Goal: Information Seeking & Learning: Learn about a topic

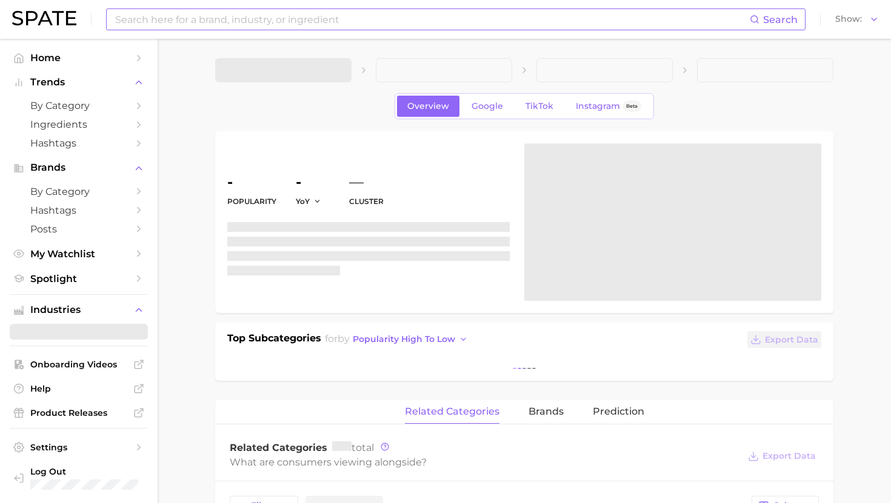
click at [230, 28] on input at bounding box center [431, 19] width 635 height 21
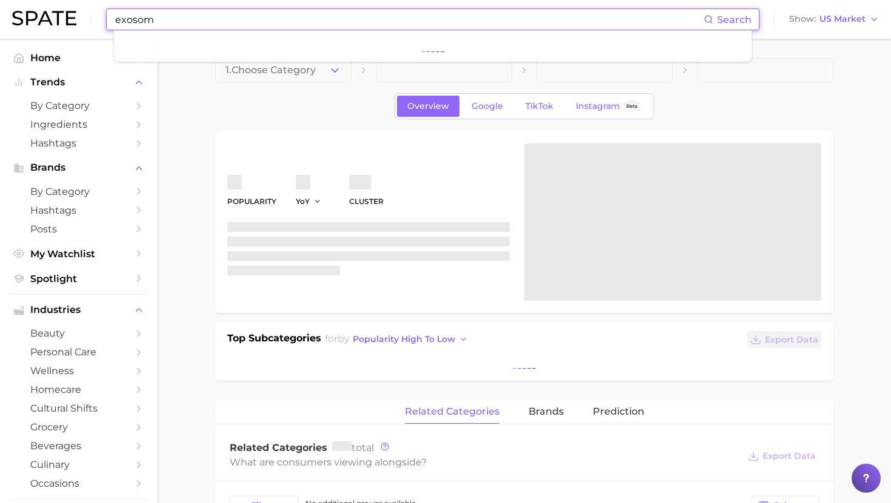
type input "exosome"
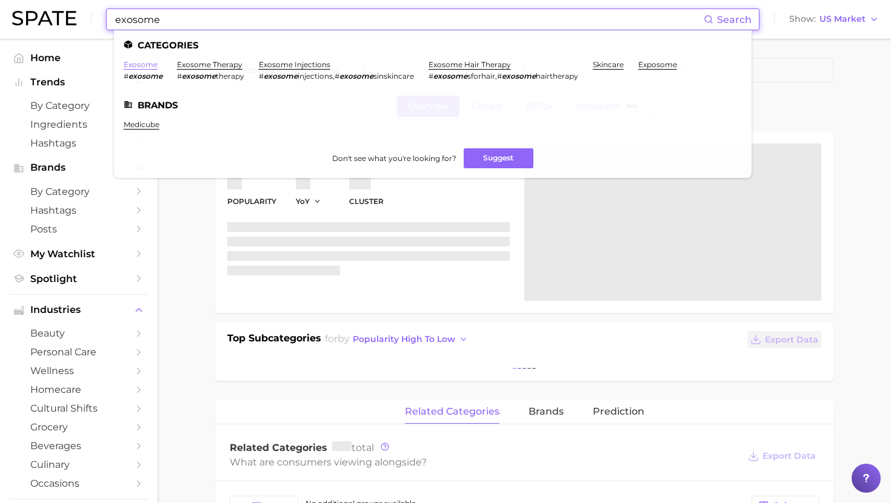
click at [145, 65] on link "exosome" at bounding box center [141, 64] width 34 height 9
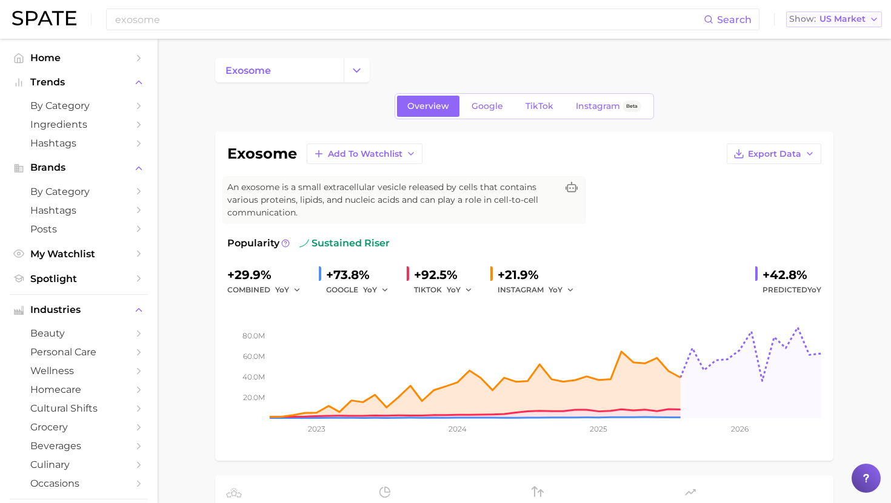
click at [843, 17] on span "US Market" at bounding box center [842, 19] width 46 height 7
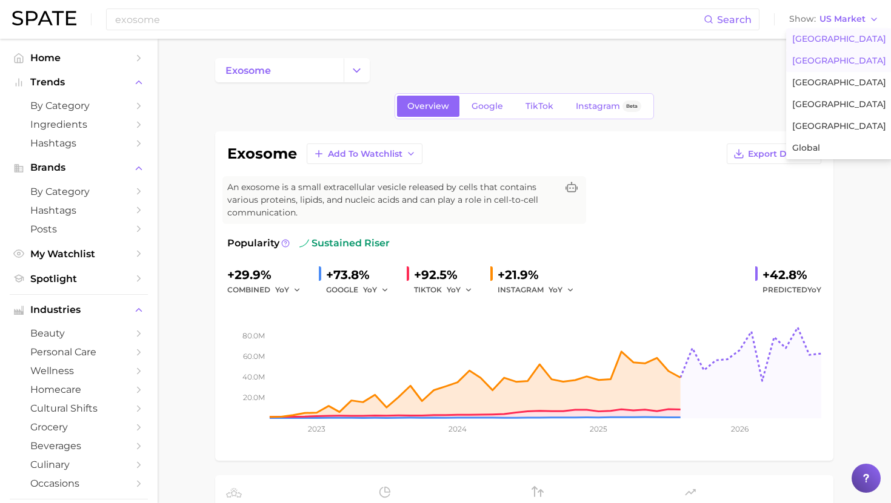
click at [822, 64] on span "[GEOGRAPHIC_DATA]" at bounding box center [839, 61] width 94 height 10
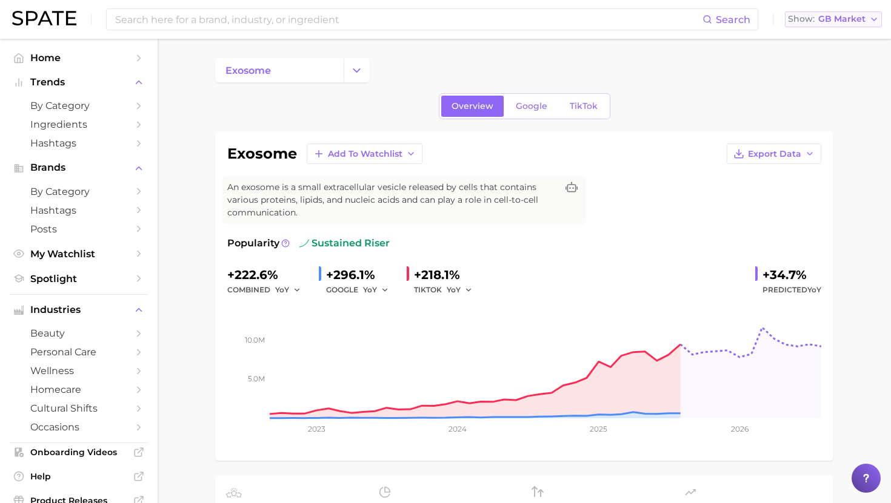
click at [826, 22] on span "GB Market" at bounding box center [841, 19] width 47 height 7
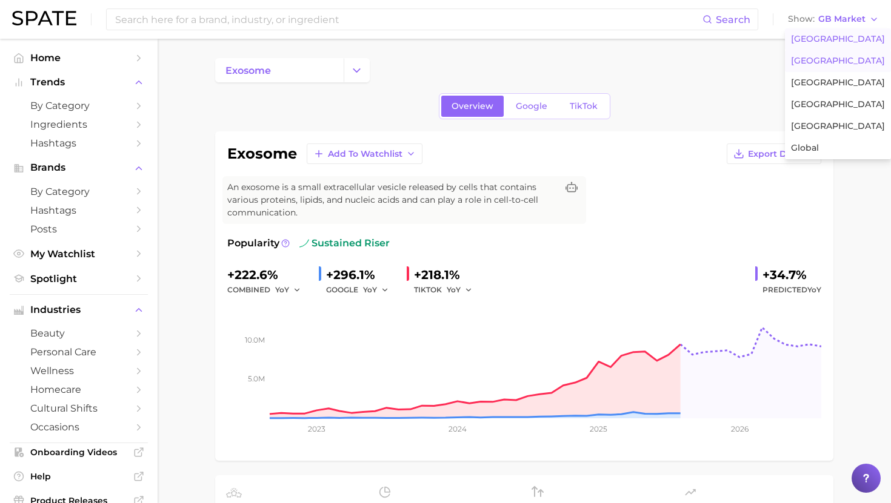
click at [818, 39] on span "[GEOGRAPHIC_DATA]" at bounding box center [838, 39] width 94 height 10
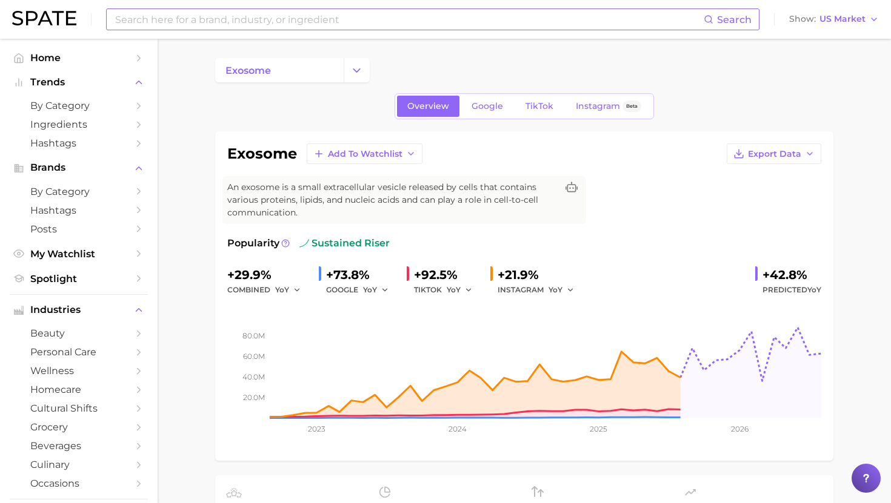
click at [264, 19] on input at bounding box center [408, 19] width 589 height 21
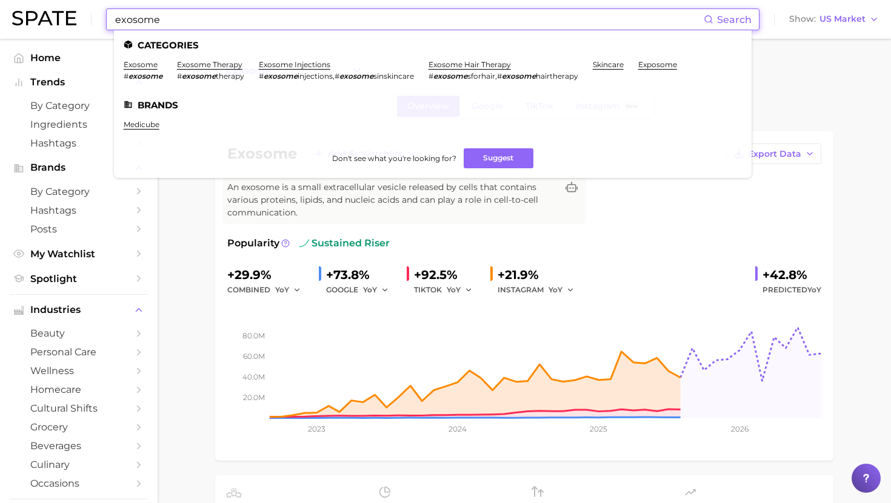
type input "exosome"
drag, startPoint x: 277, startPoint y: 30, endPoint x: 131, endPoint y: 31, distance: 146.0
click at [131, 31] on ul "Categories exosome # exosome exosome therapy # exosome therapy exosome injectio…" at bounding box center [432, 104] width 637 height 148
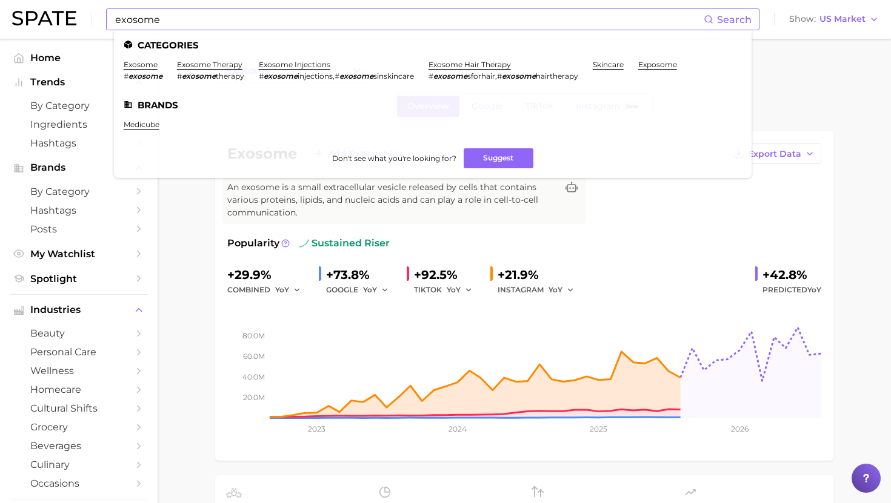
click at [132, 22] on input "exosome" at bounding box center [408, 19] width 589 height 21
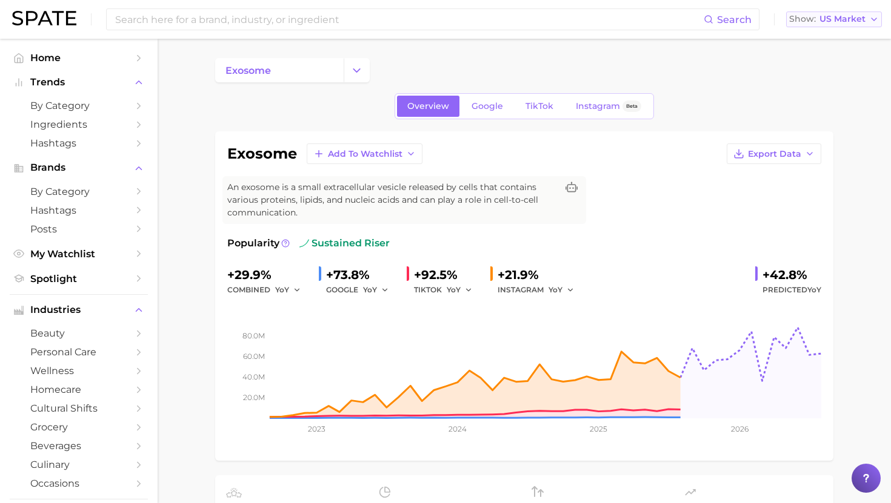
click at [842, 12] on button "Show US Market" at bounding box center [834, 20] width 96 height 16
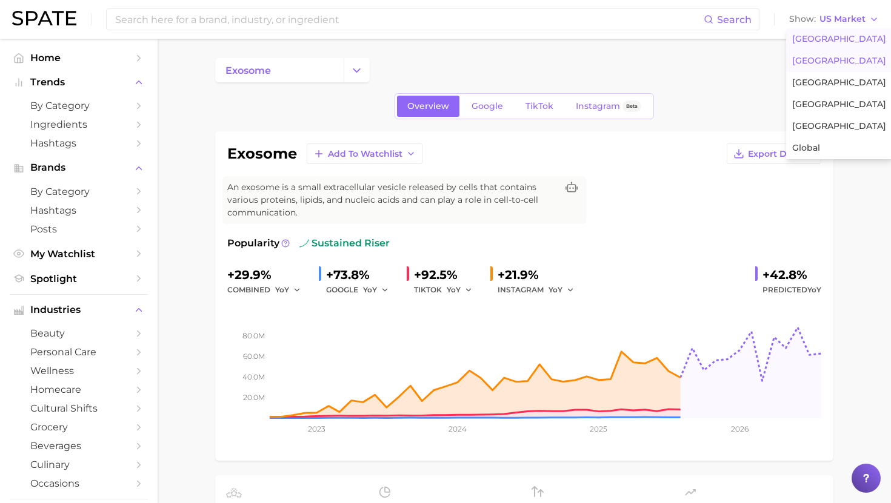
click at [815, 61] on span "[GEOGRAPHIC_DATA]" at bounding box center [839, 61] width 94 height 10
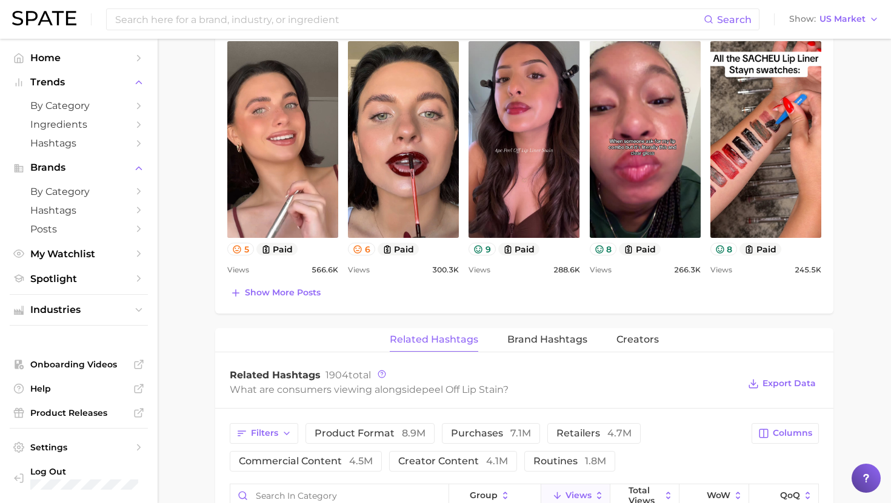
scroll to position [660, 0]
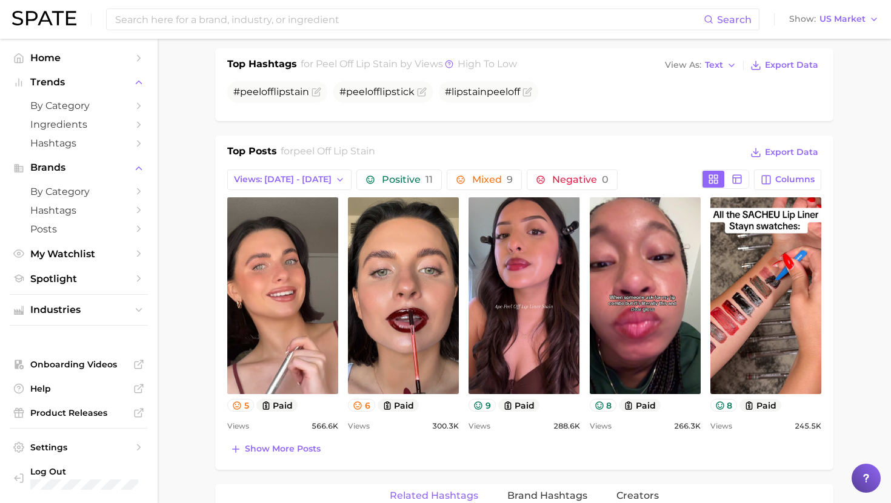
scroll to position [488, 0]
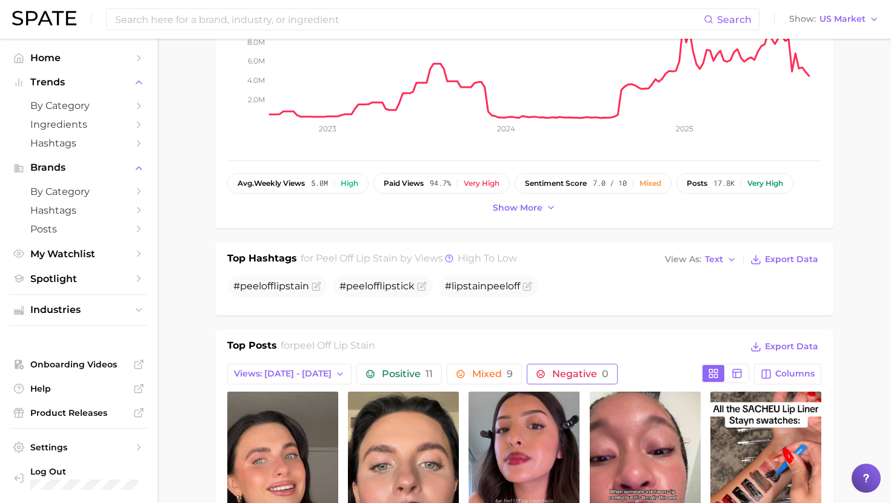
scroll to position [319, 0]
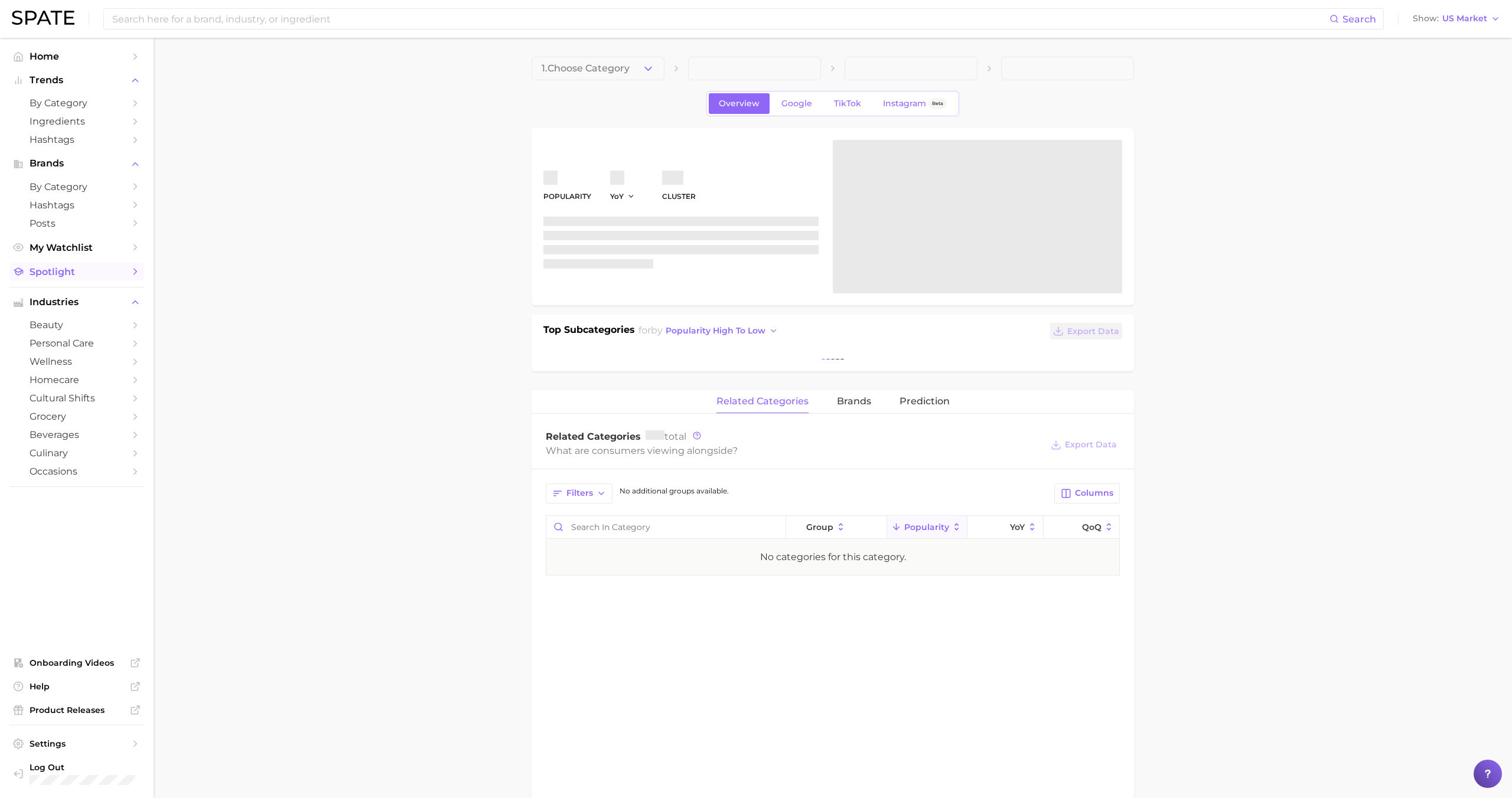
click at [66, 274] on span "Spotlight" at bounding box center [76, 272] width 95 height 12
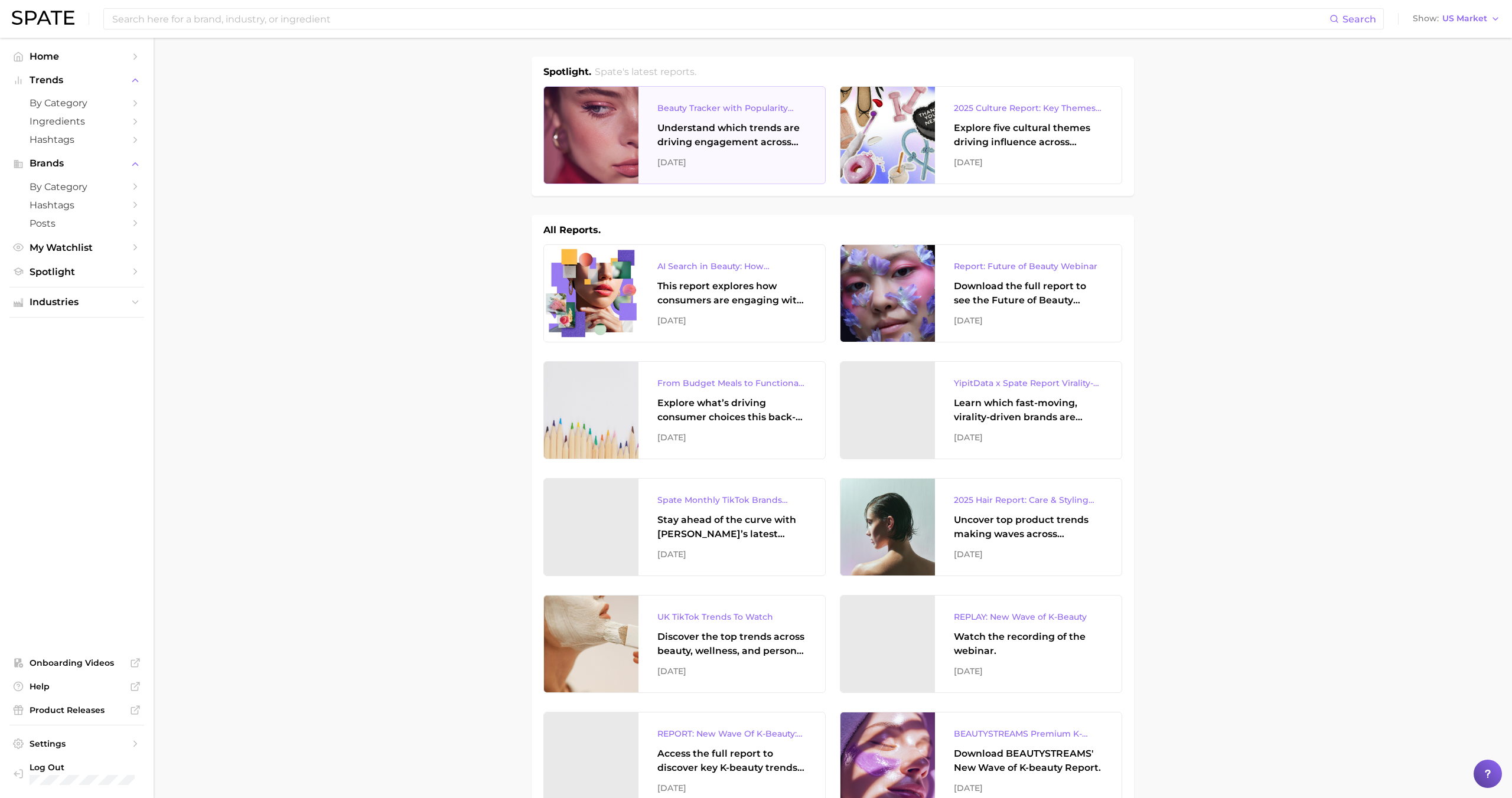
click at [678, 132] on div "Understand which trends are driving engagement across platforms in the skin, ha…" at bounding box center [731, 134] width 149 height 28
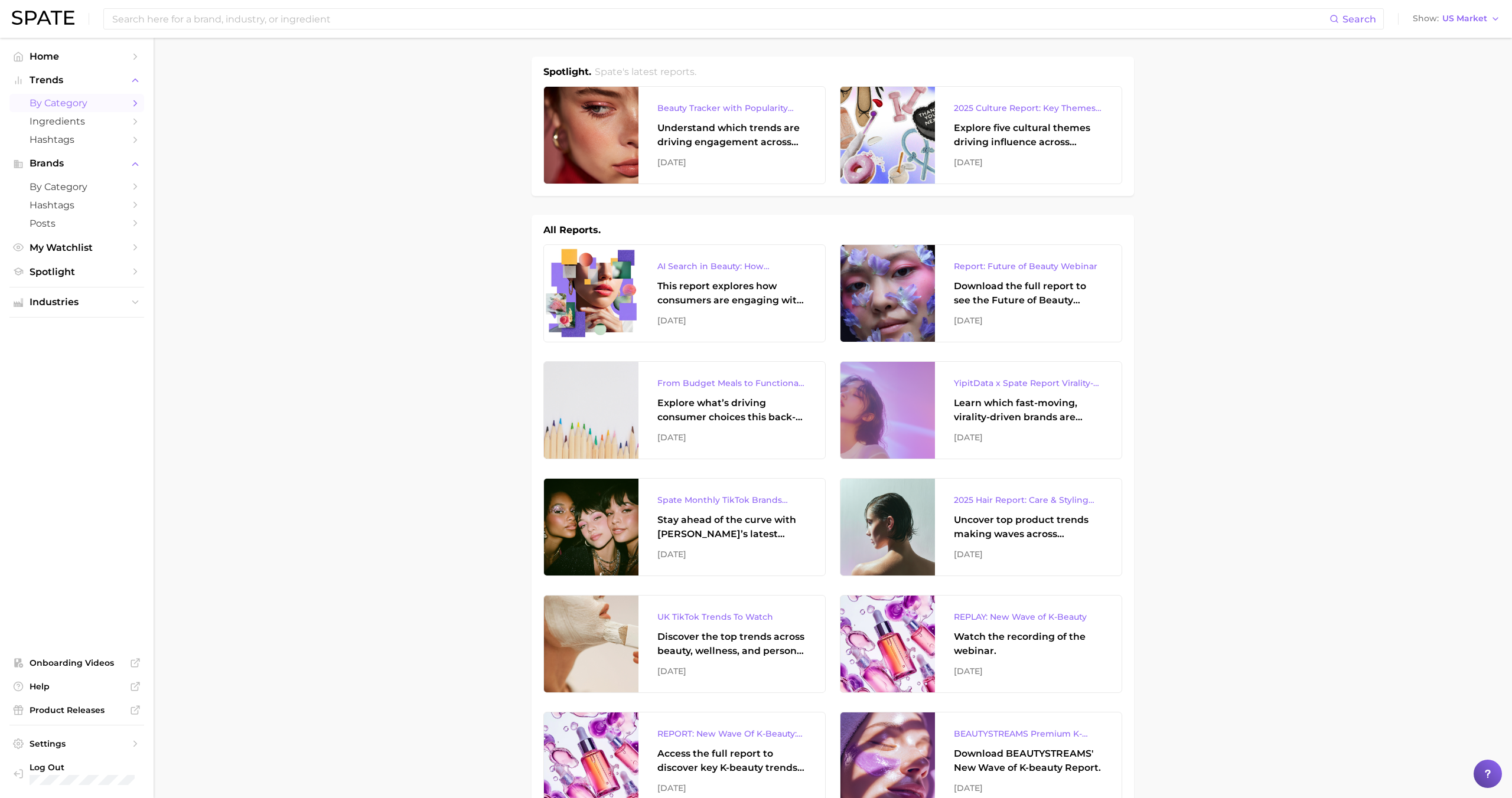
click at [82, 97] on span "by Category" at bounding box center [76, 103] width 95 height 12
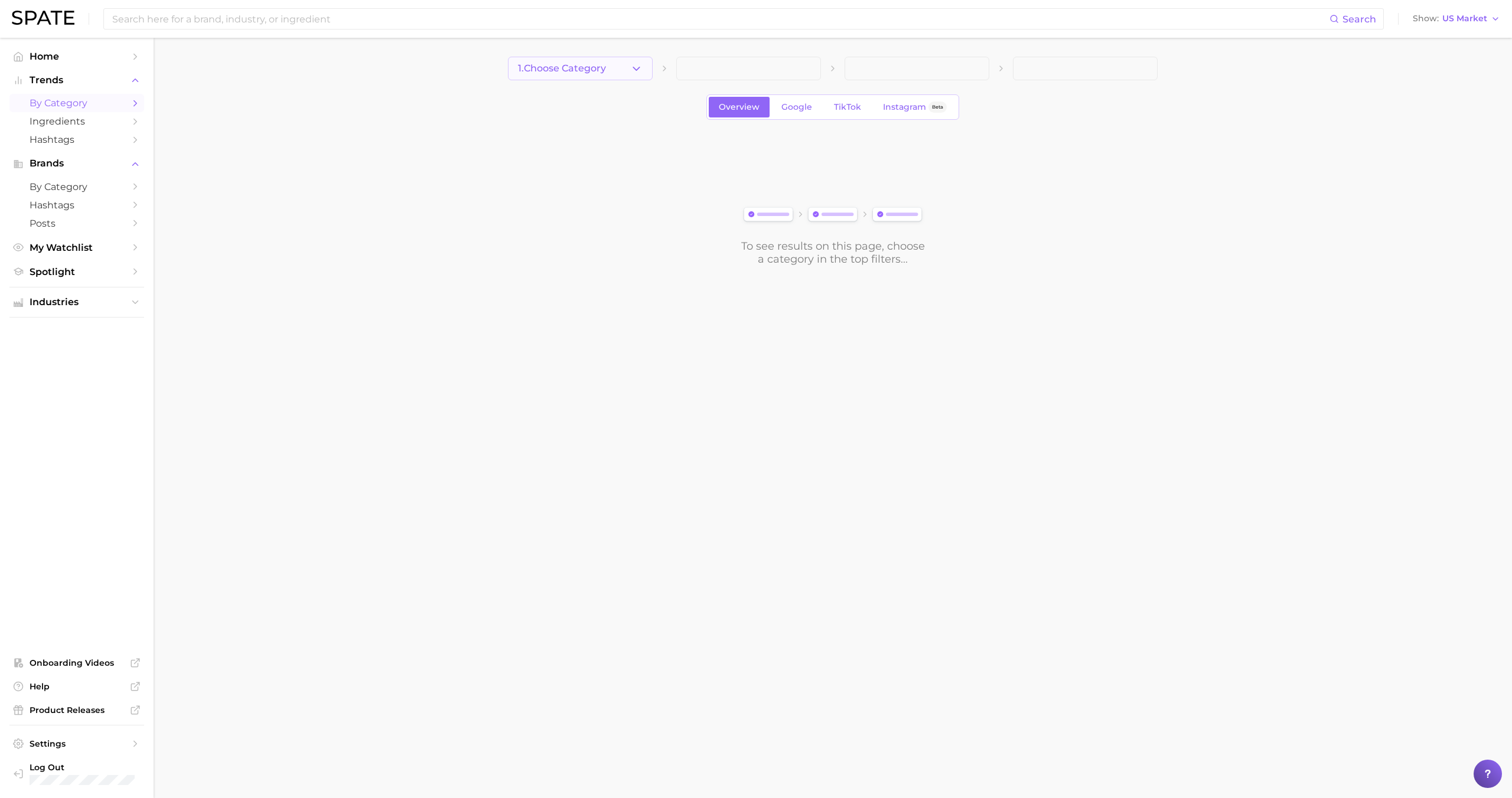
click at [605, 77] on button "1. Choose Category" at bounding box center [580, 68] width 144 height 23
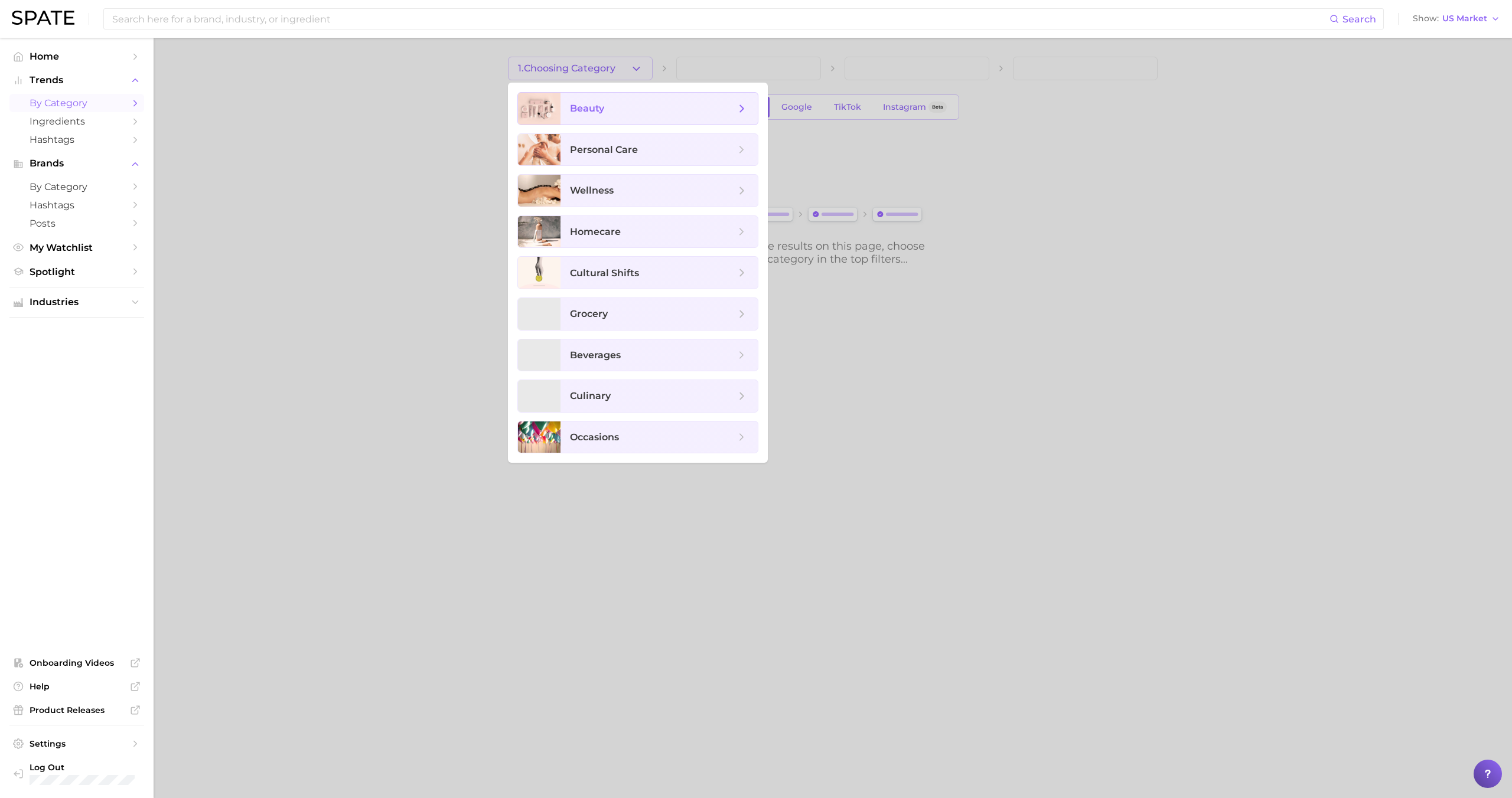
click at [604, 96] on span "beauty" at bounding box center [659, 108] width 197 height 32
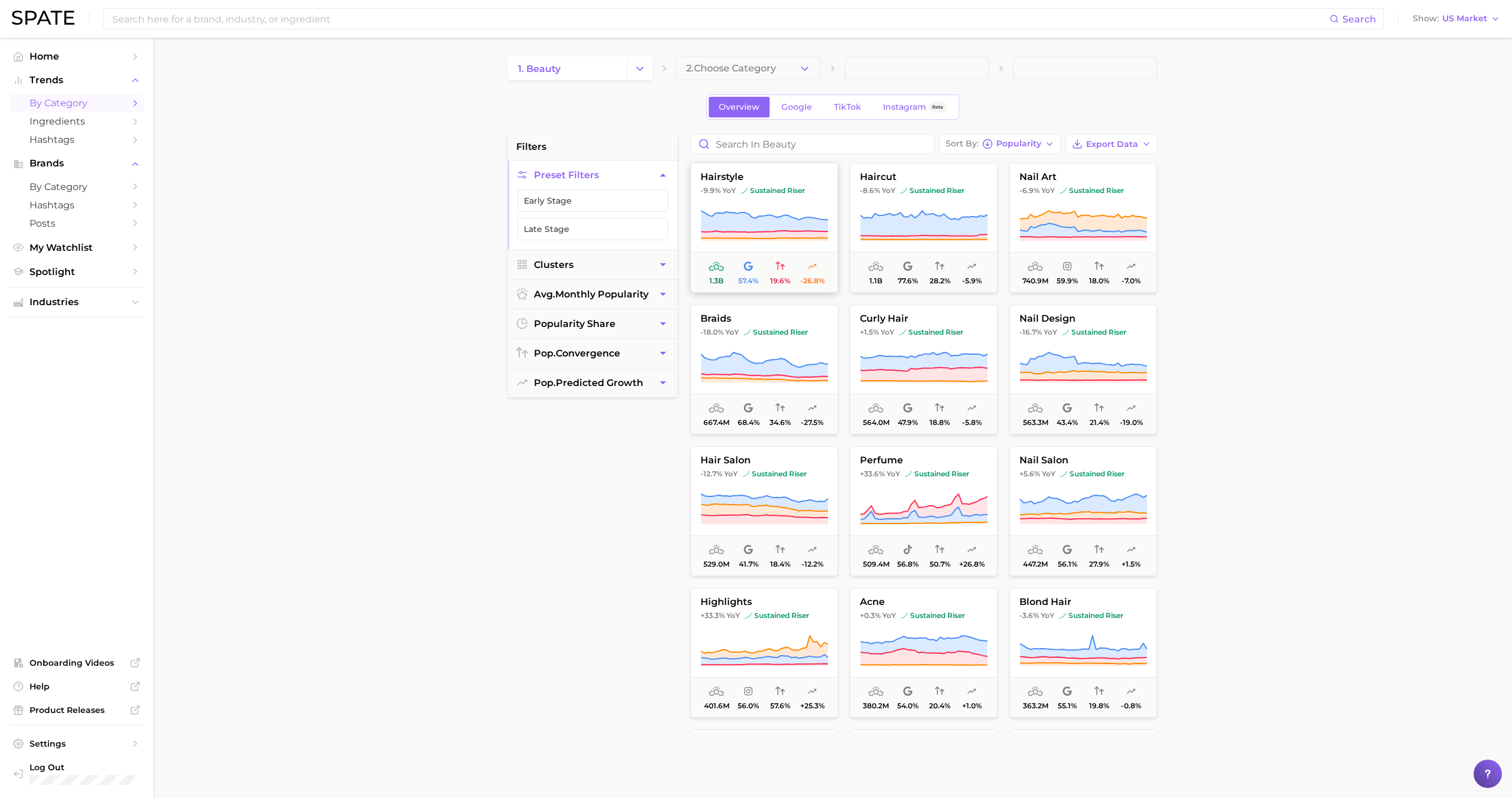
click at [763, 228] on icon at bounding box center [764, 221] width 127 height 21
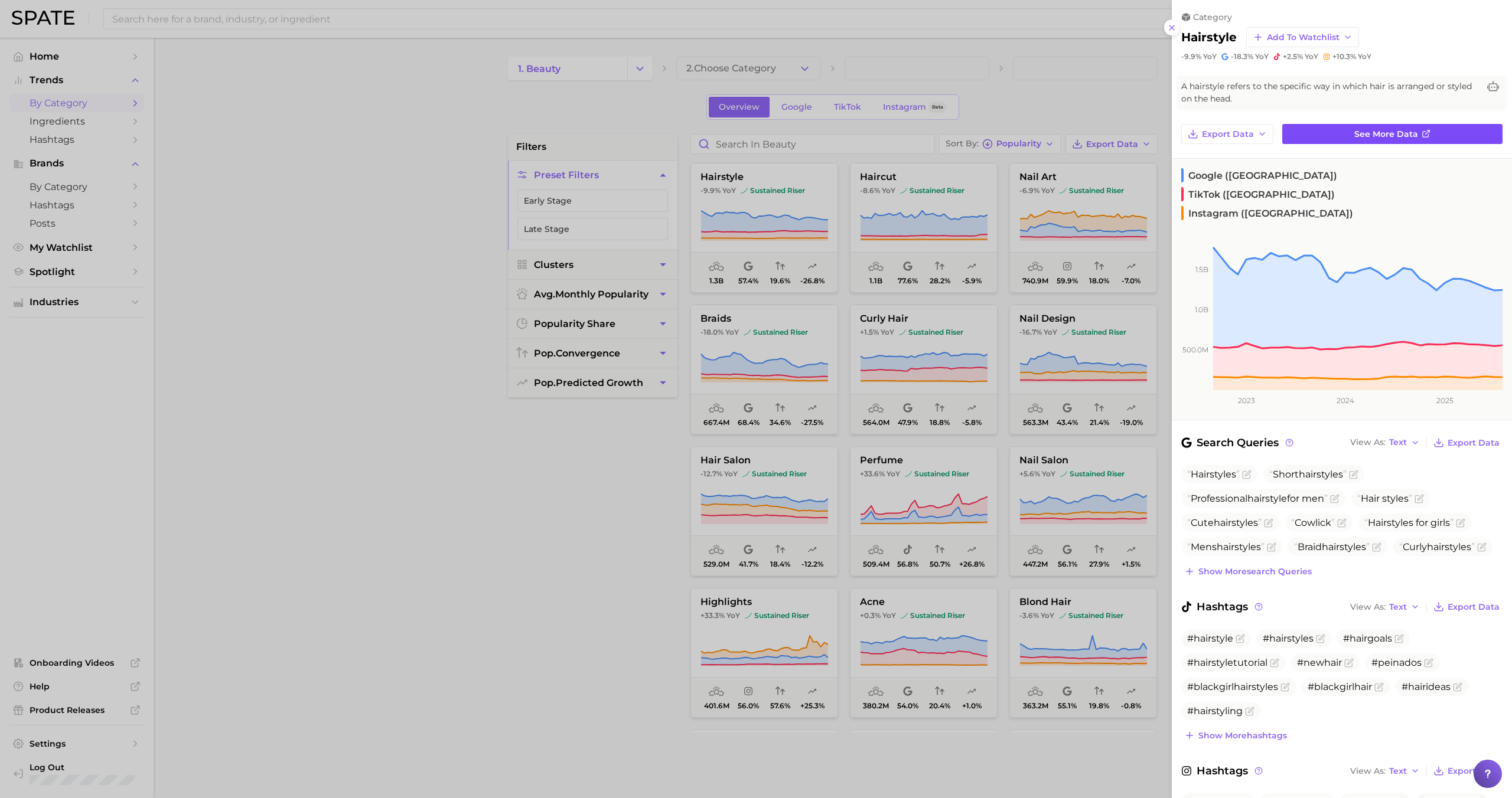
click at [1344, 137] on link "See more data" at bounding box center [1392, 133] width 220 height 20
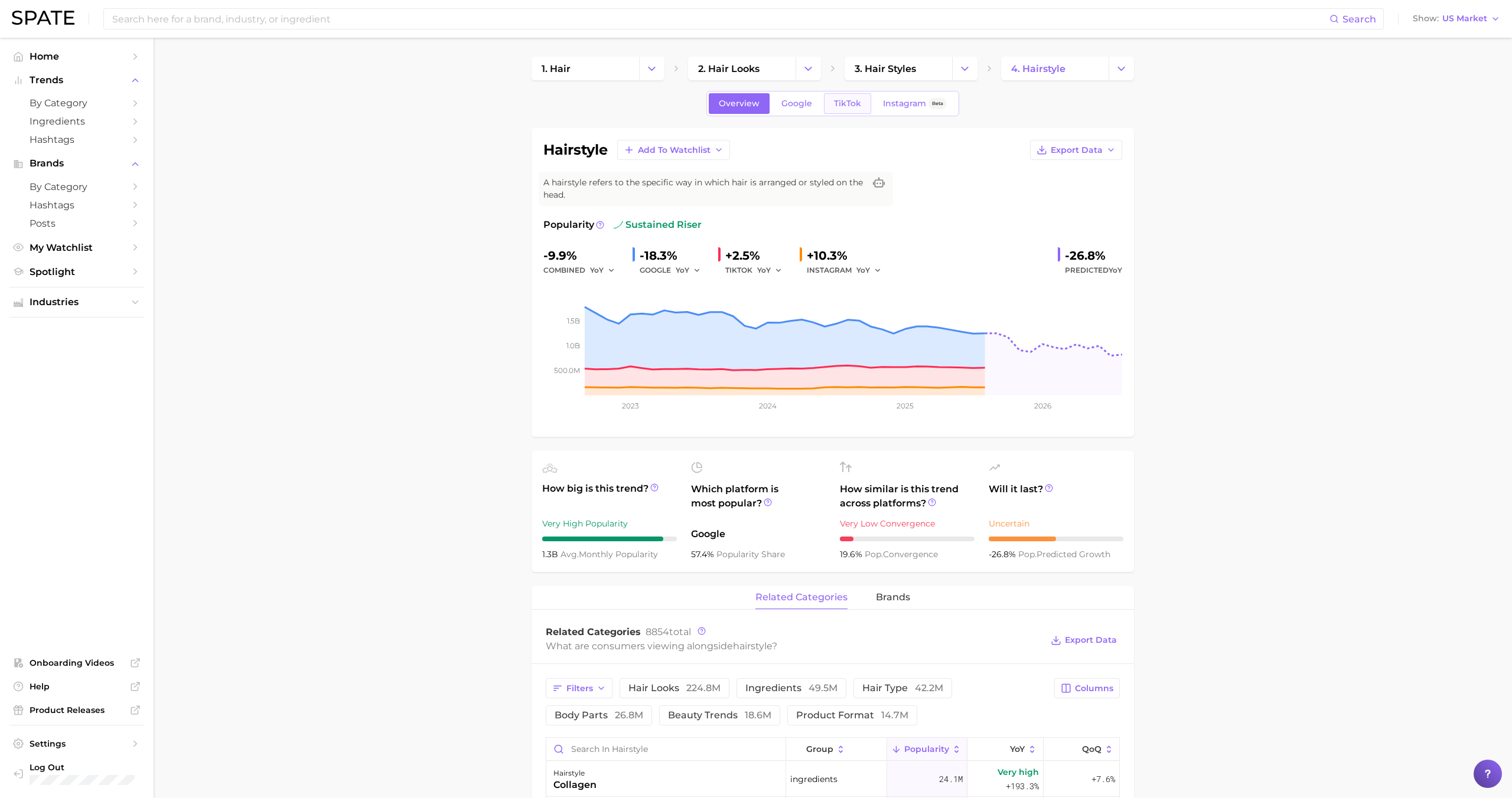
click at [835, 113] on link "TikTok" at bounding box center [847, 103] width 47 height 20
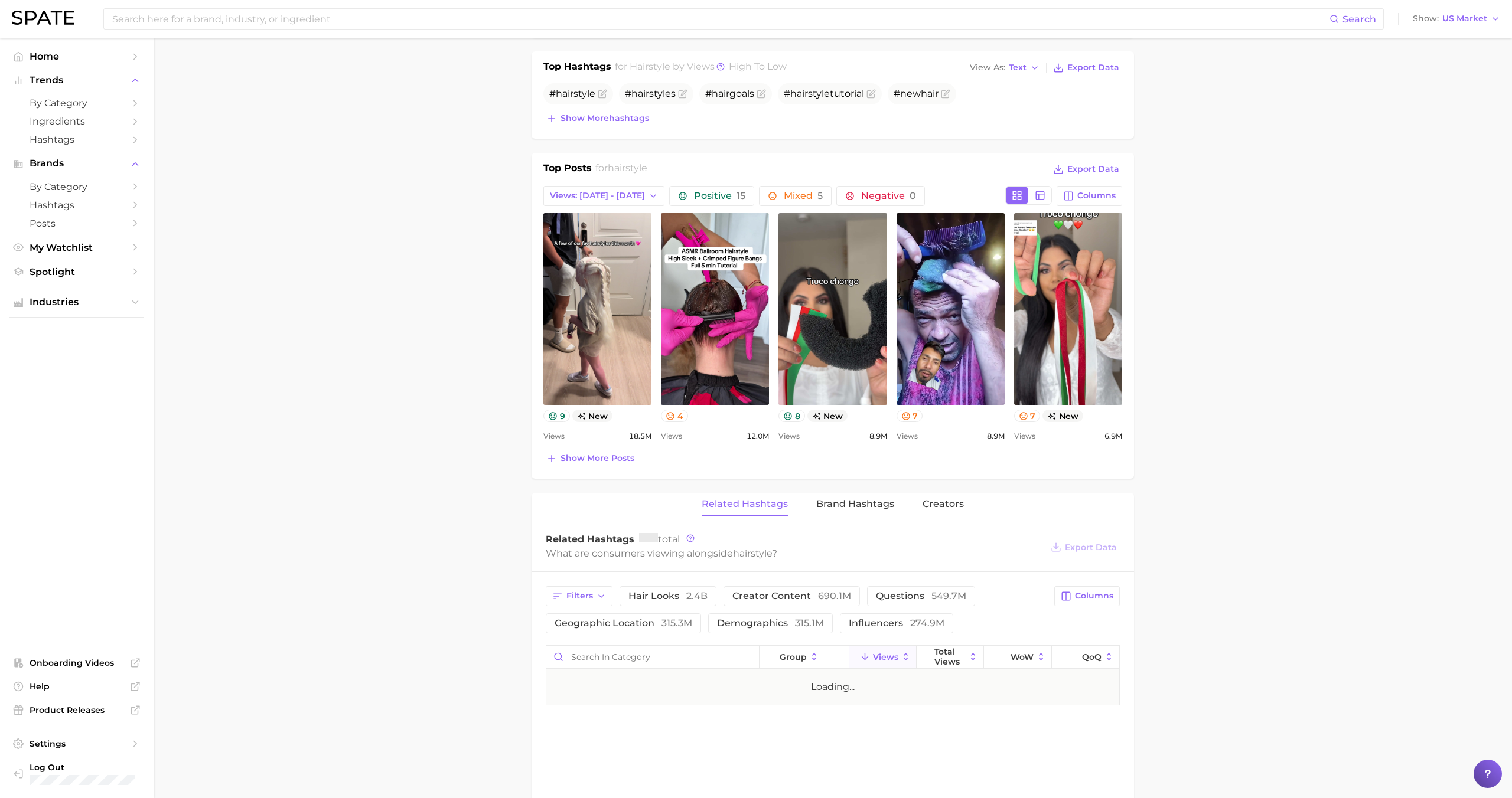
scroll to position [510, 0]
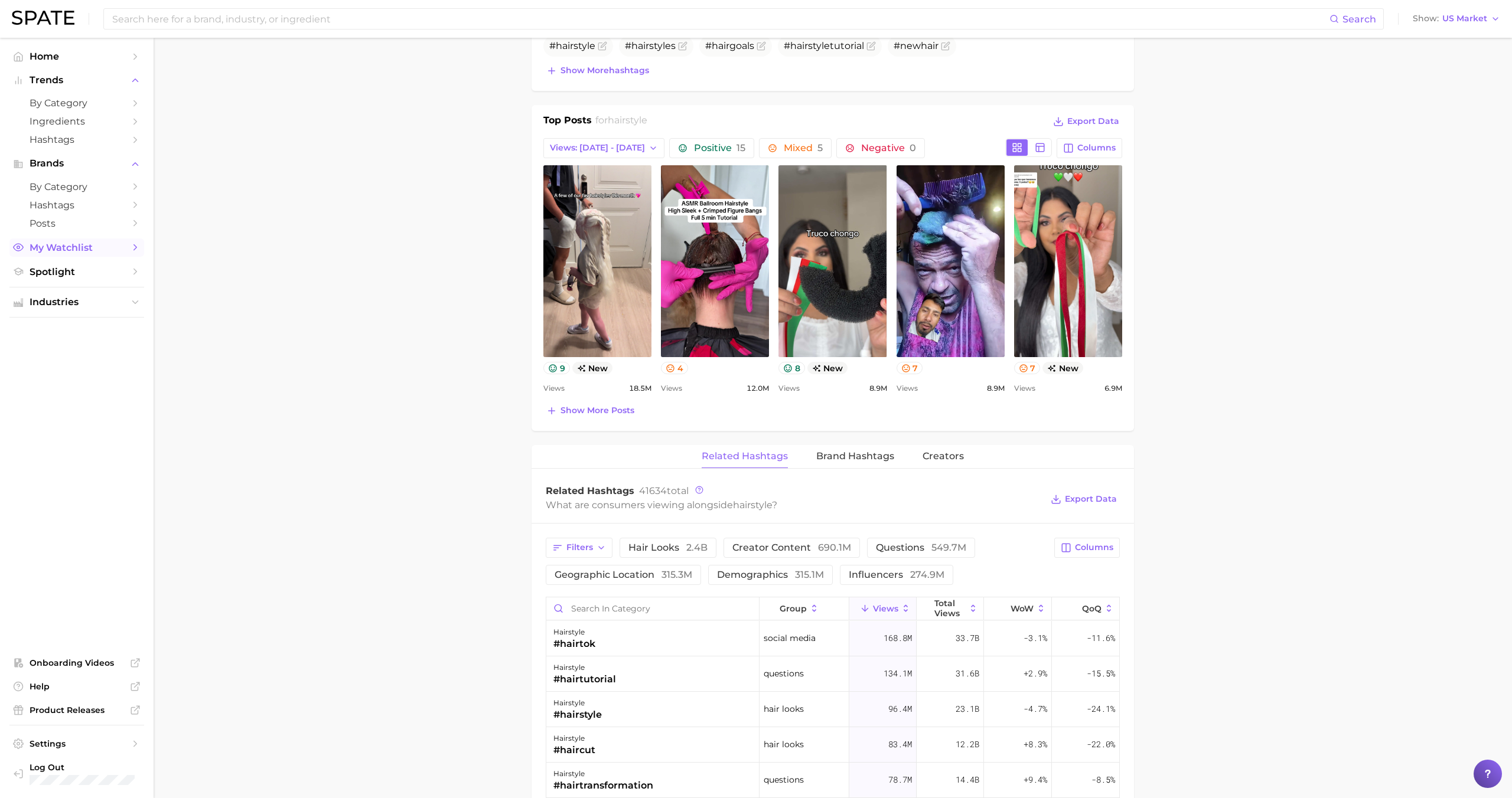
click at [74, 252] on span "My Watchlist" at bounding box center [76, 247] width 95 height 12
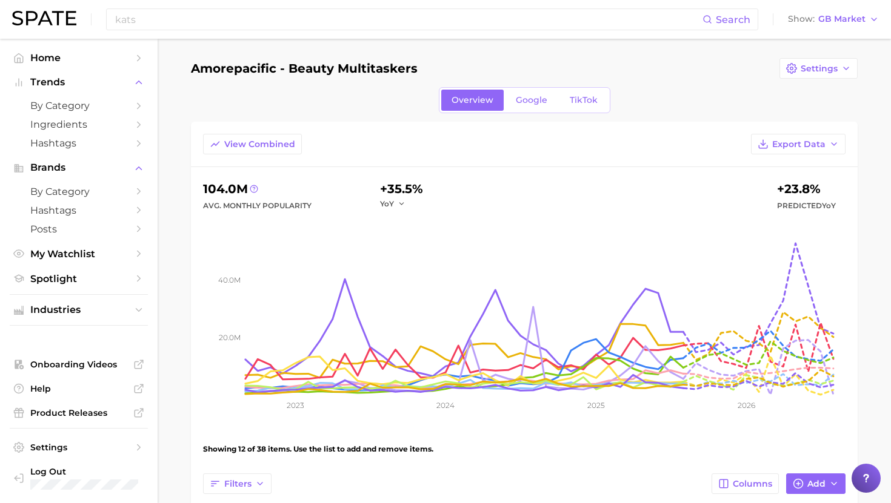
scroll to position [191, 0]
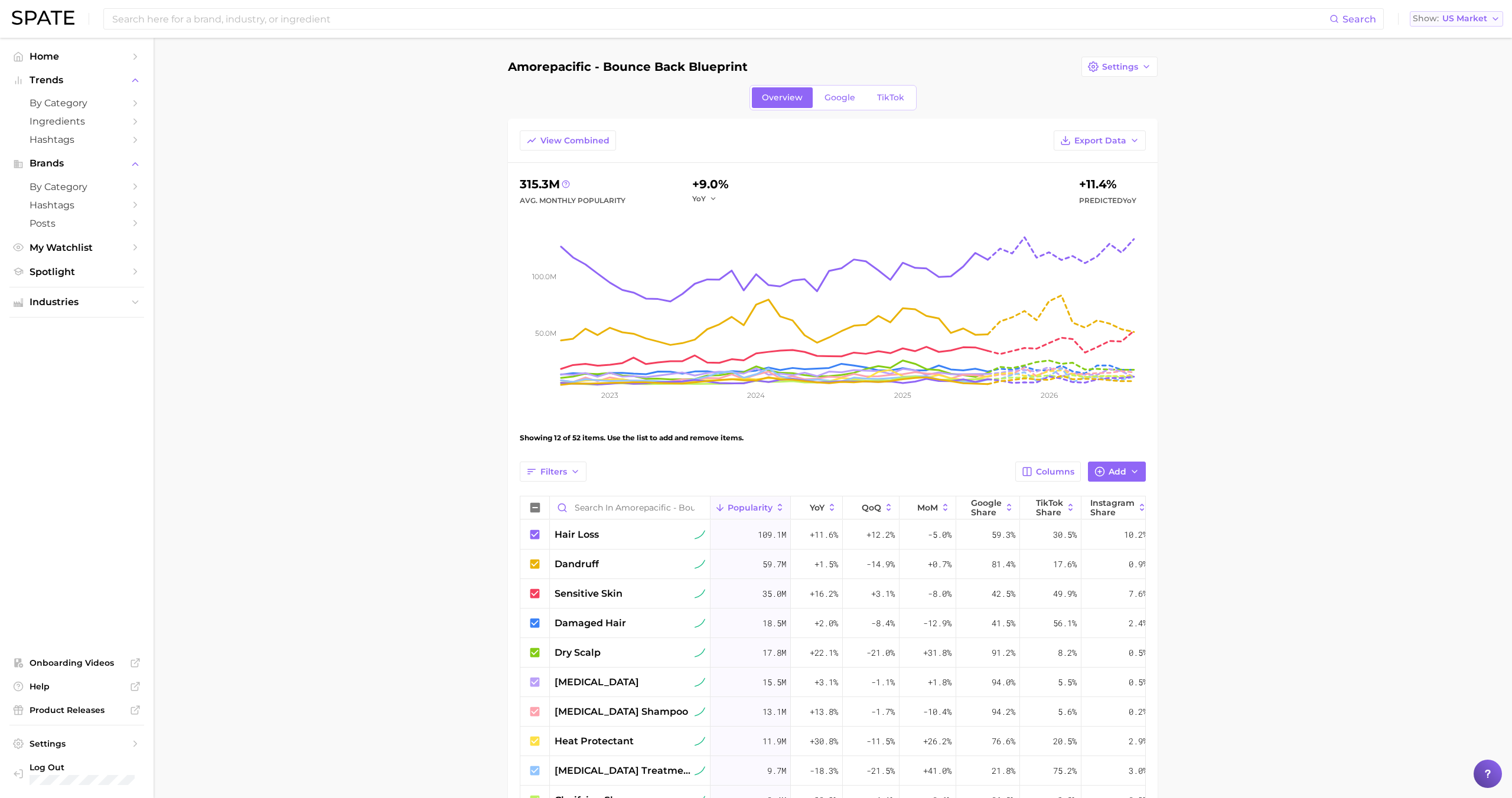
click at [1461, 20] on span "US Market" at bounding box center [1464, 19] width 45 height 7
click at [1429, 146] on span "Global" at bounding box center [1429, 144] width 27 height 10
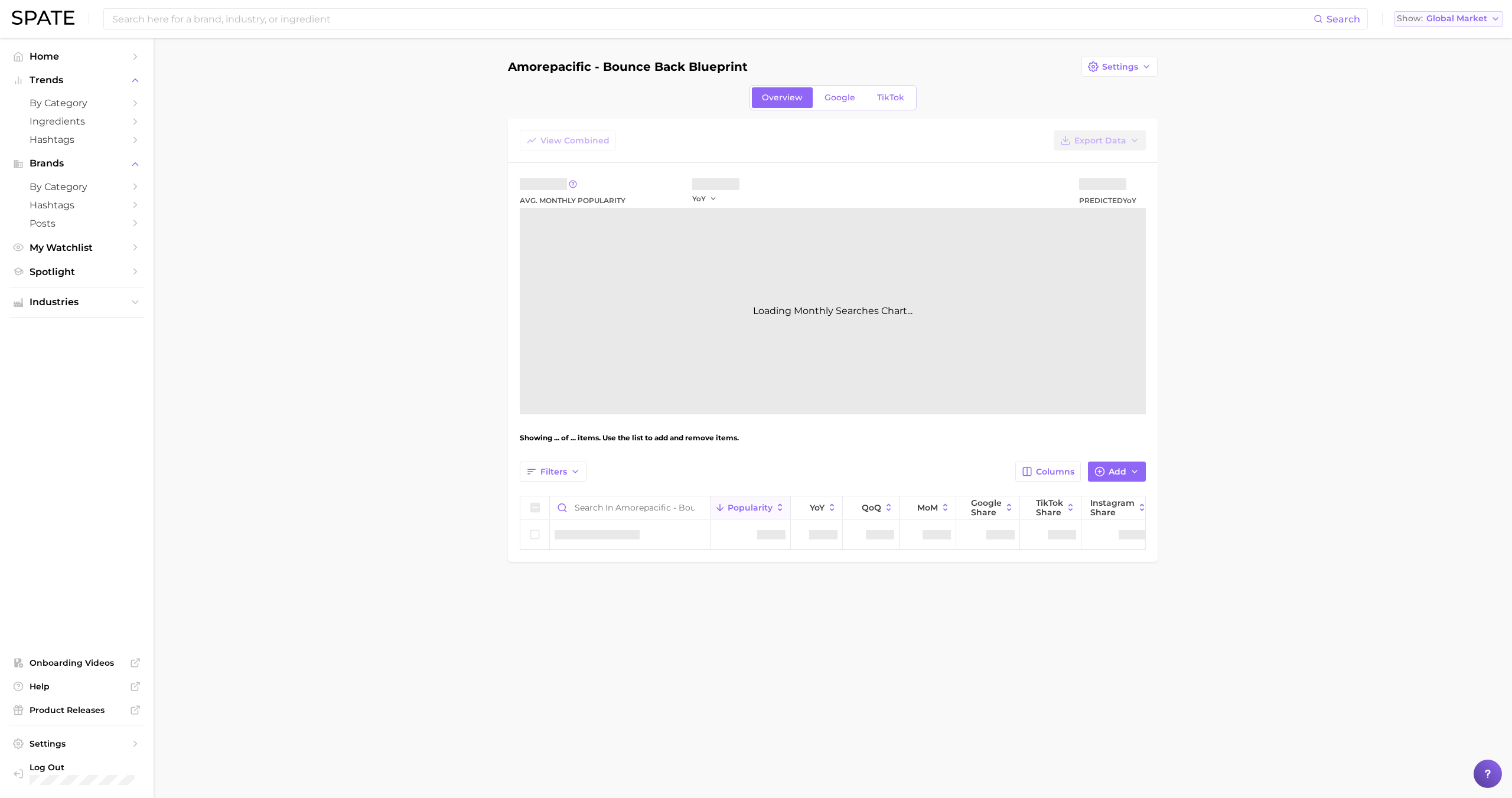
click at [1478, 20] on span "Global Market" at bounding box center [1456, 19] width 60 height 7
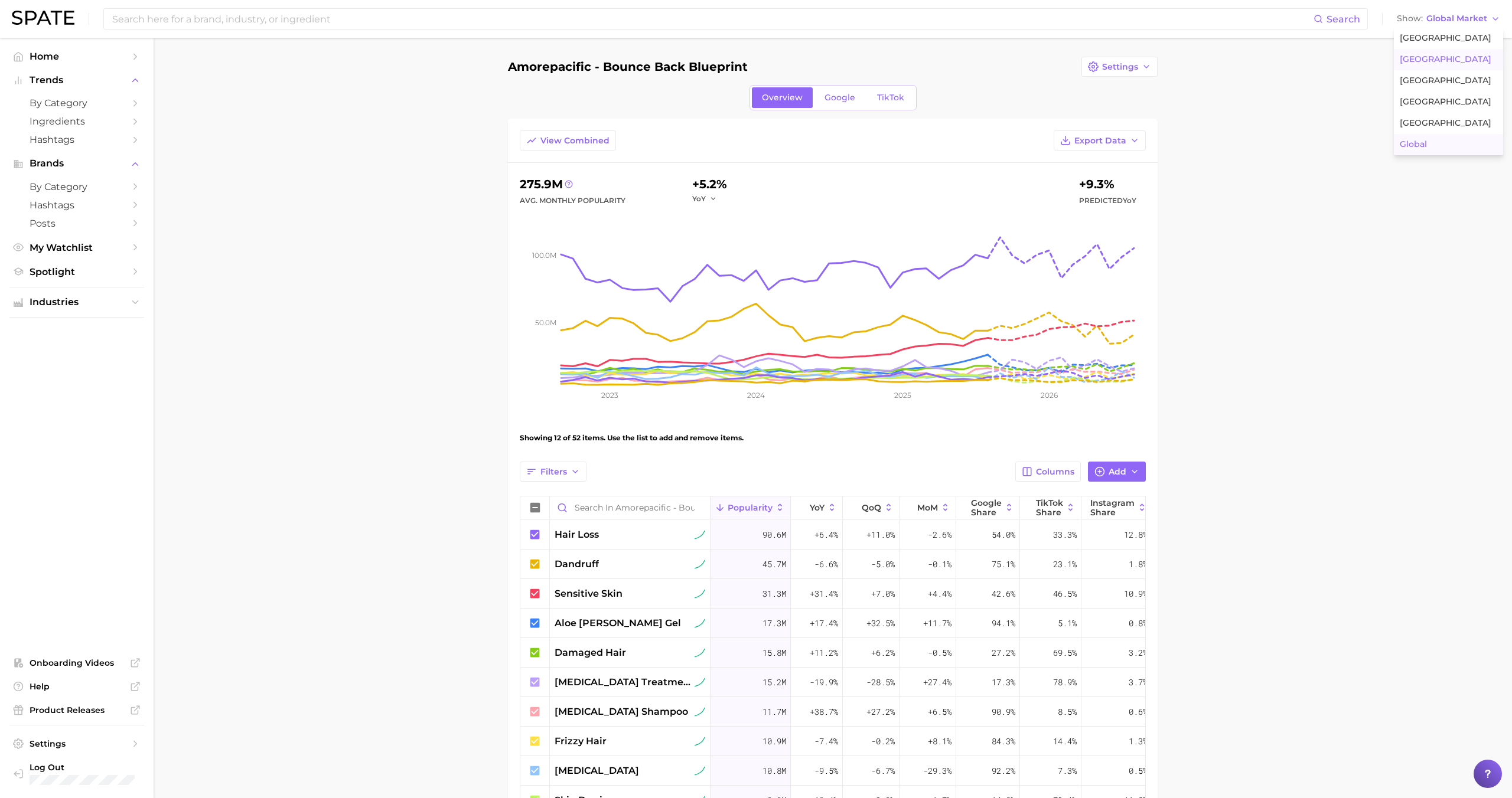
click at [1436, 62] on span "[GEOGRAPHIC_DATA]" at bounding box center [1446, 59] width 92 height 10
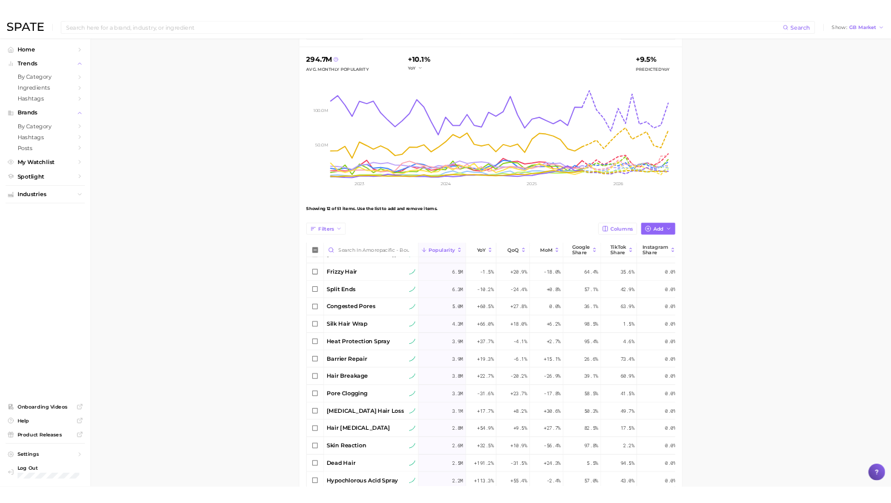
scroll to position [403, 0]
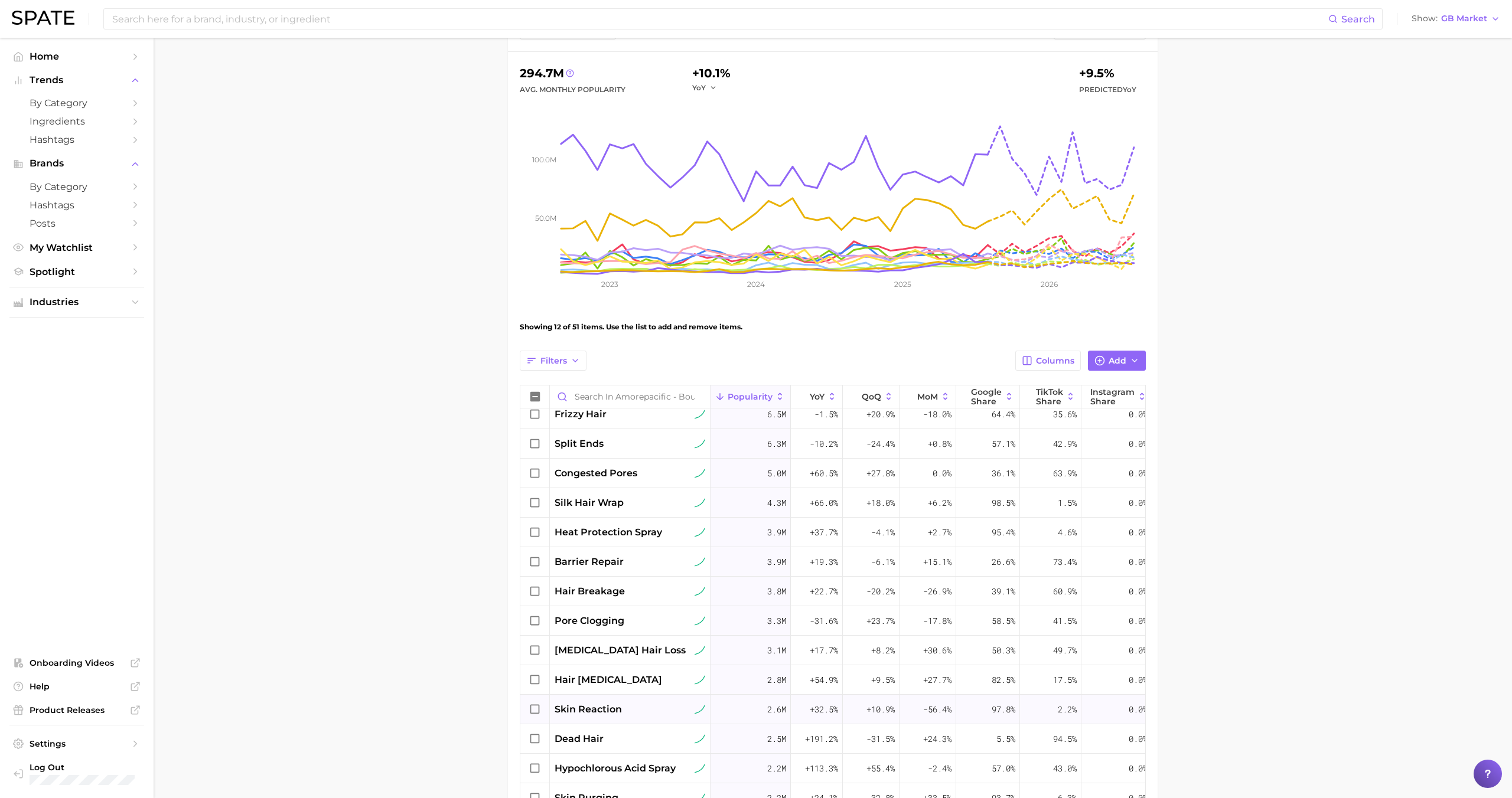
click at [688, 707] on div "skin reaction" at bounding box center [630, 709] width 150 height 15
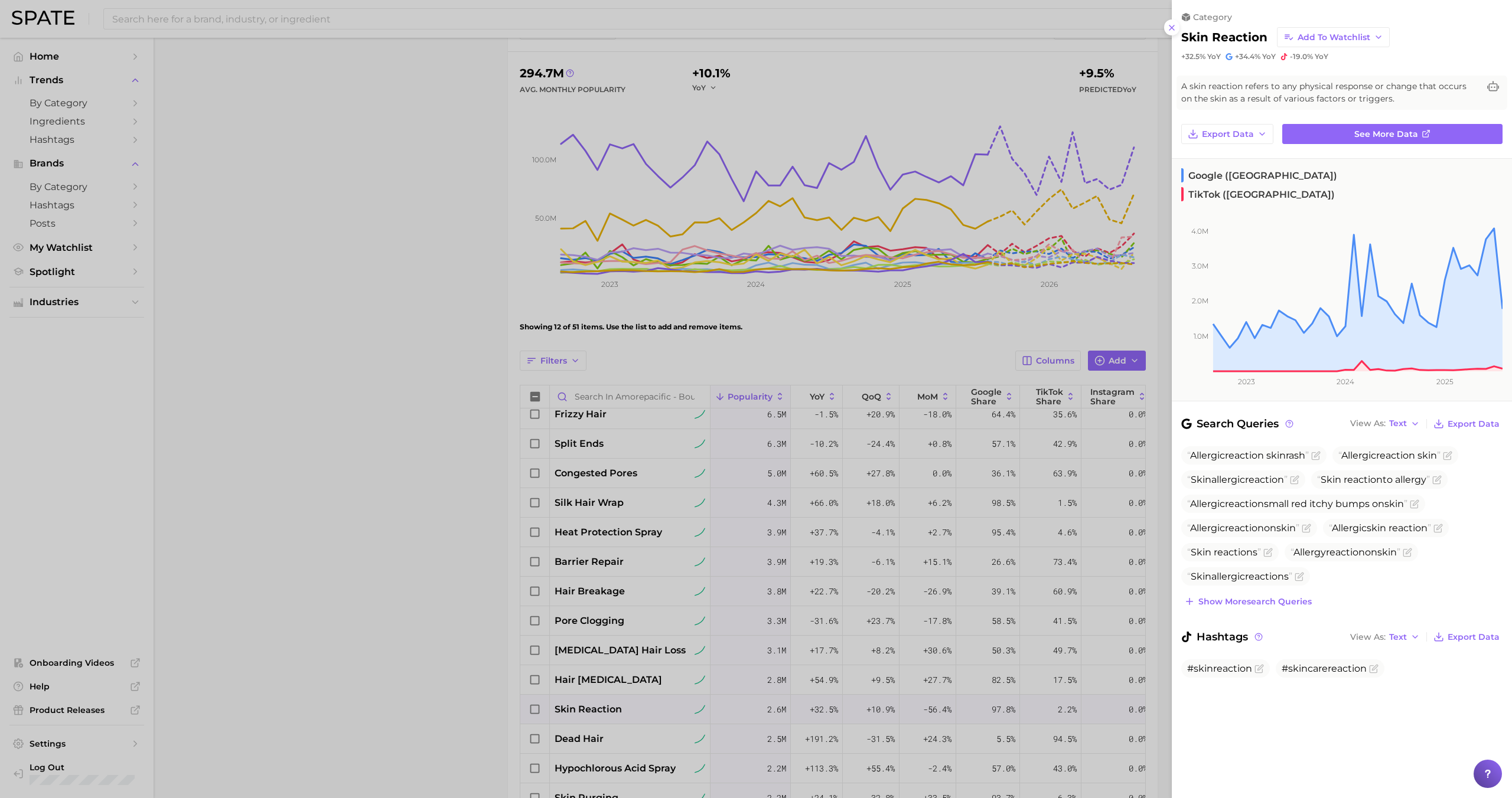
click at [632, 696] on div at bounding box center [756, 399] width 1512 height 798
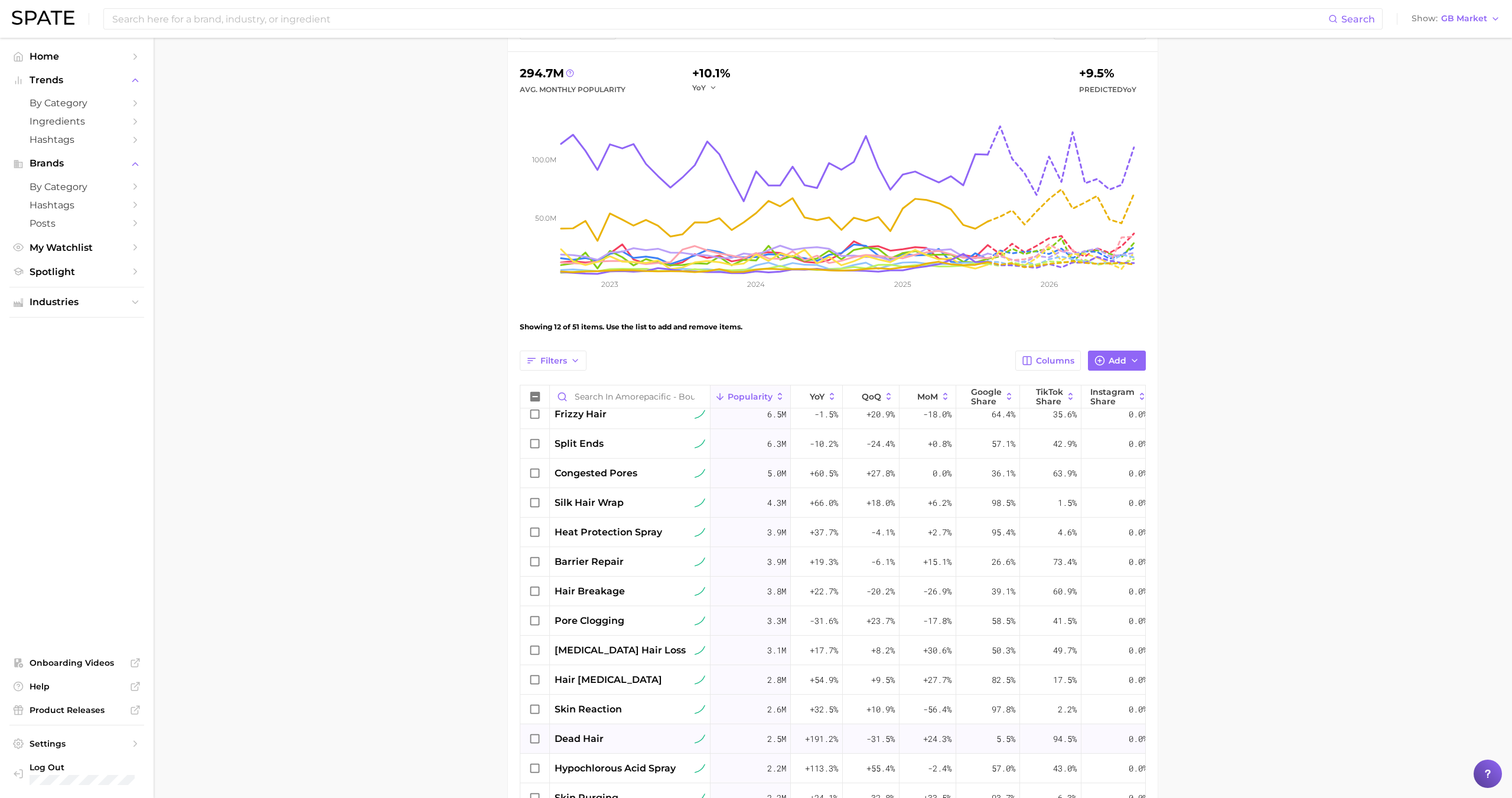
click at [615, 747] on div "dead hair" at bounding box center [630, 739] width 161 height 29
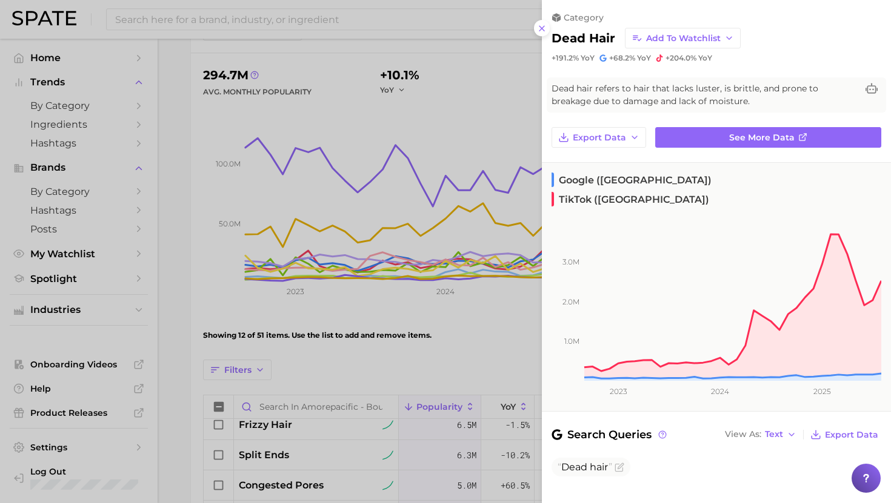
click at [423, 253] on div at bounding box center [445, 251] width 891 height 503
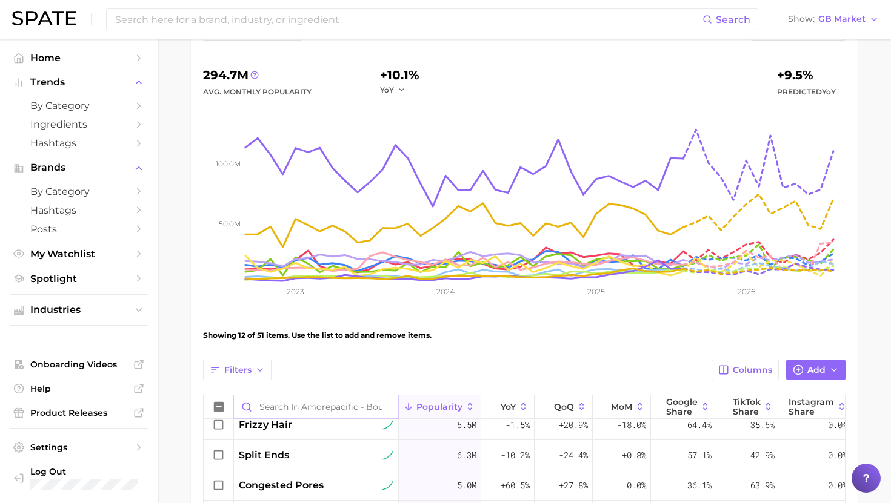
click at [294, 414] on input "Search in Amorepacific - Bounce Back Blueprint" at bounding box center [316, 407] width 164 height 23
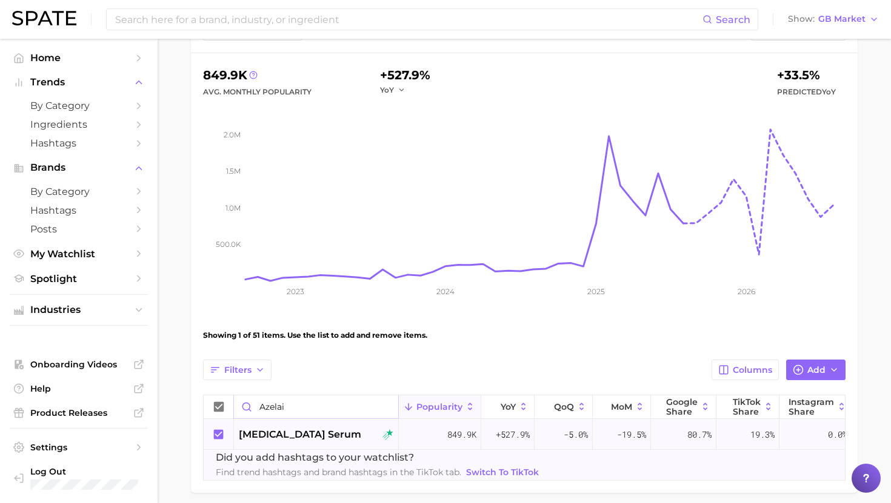
type input "azelai"
click at [308, 431] on span "azelaic acid serum" at bounding box center [300, 435] width 122 height 15
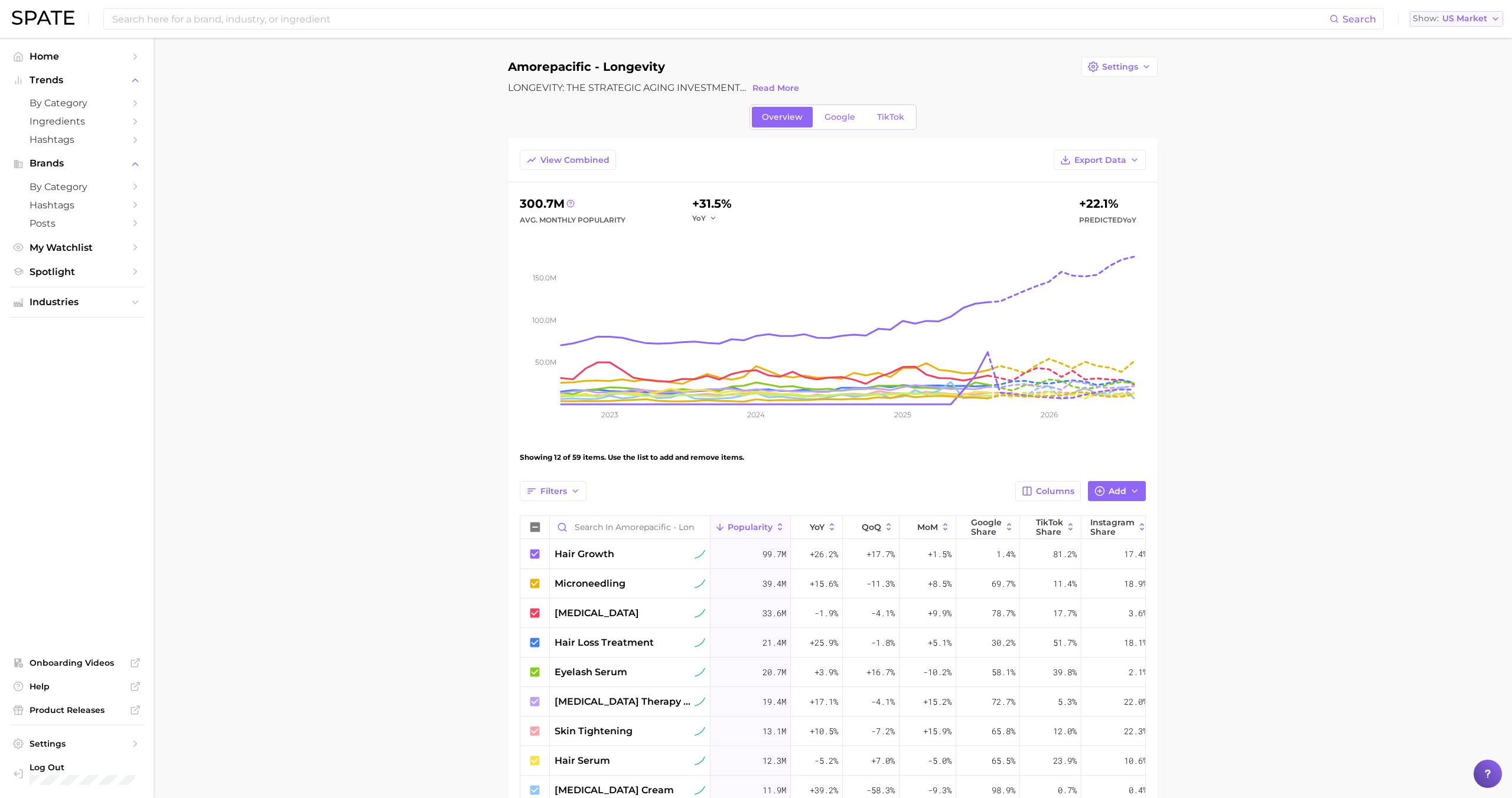
click at [1460, 20] on span "US Market" at bounding box center [1464, 19] width 45 height 7
click at [1448, 63] on span "[GEOGRAPHIC_DATA]" at bounding box center [1461, 59] width 92 height 10
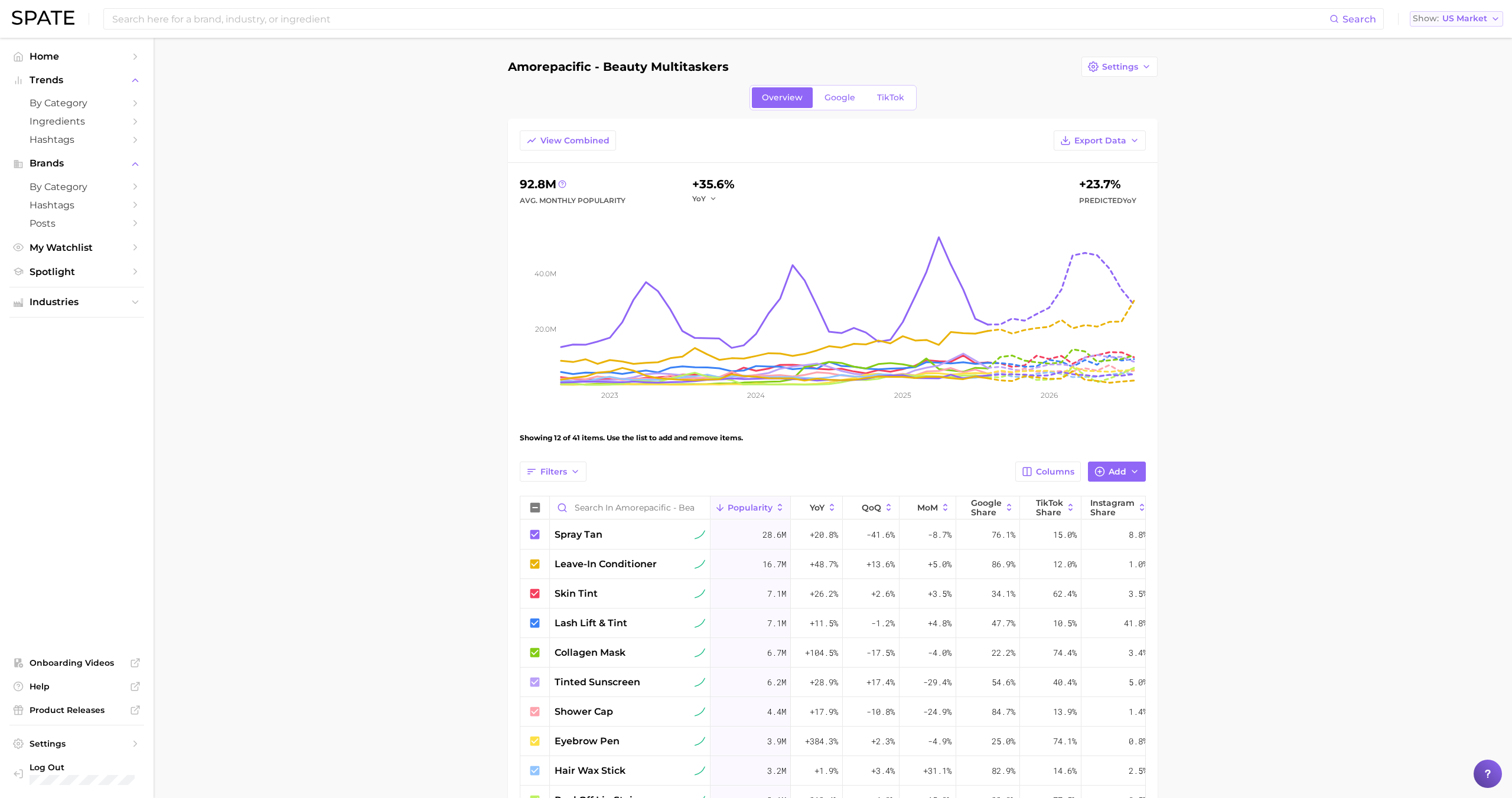
click at [1480, 20] on span "US Market" at bounding box center [1464, 19] width 45 height 7
click at [1448, 67] on button "[GEOGRAPHIC_DATA]" at bounding box center [1461, 59] width 103 height 21
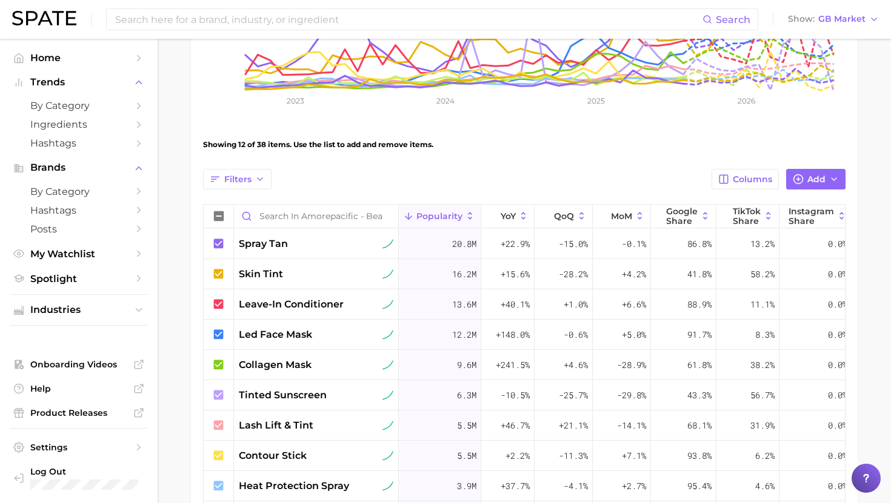
scroll to position [10, 0]
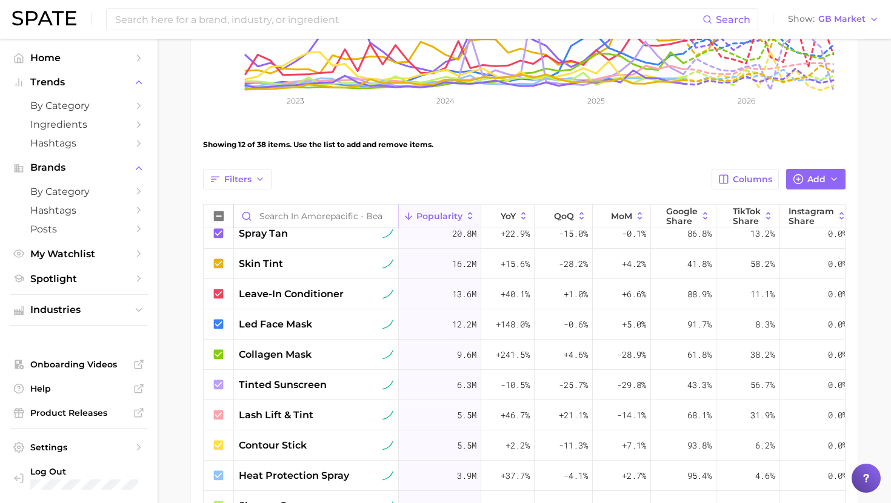
click at [326, 219] on input "Search in Amorepacific - Beauty Multitaskers" at bounding box center [316, 216] width 164 height 23
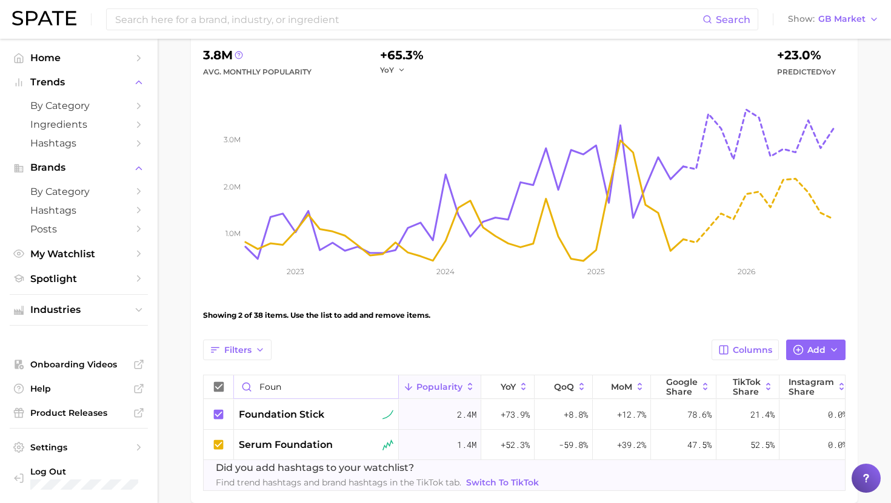
scroll to position [194, 0]
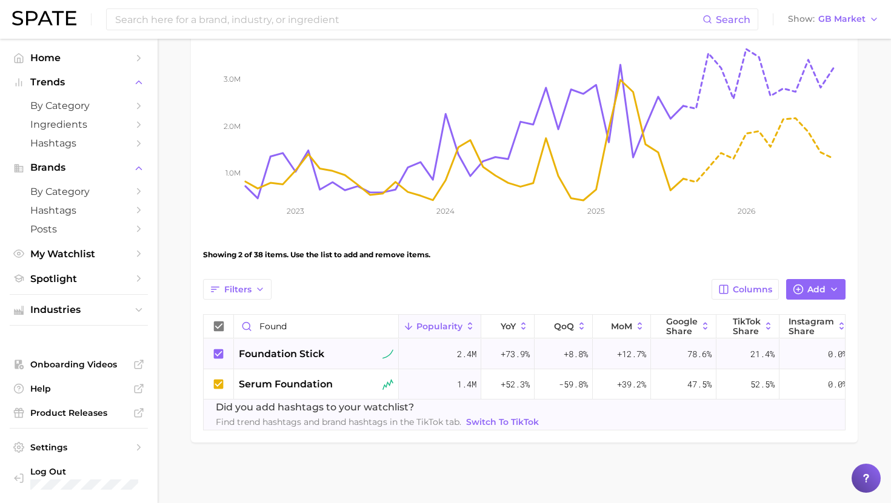
click at [292, 362] on div "foundation stick" at bounding box center [316, 354] width 165 height 30
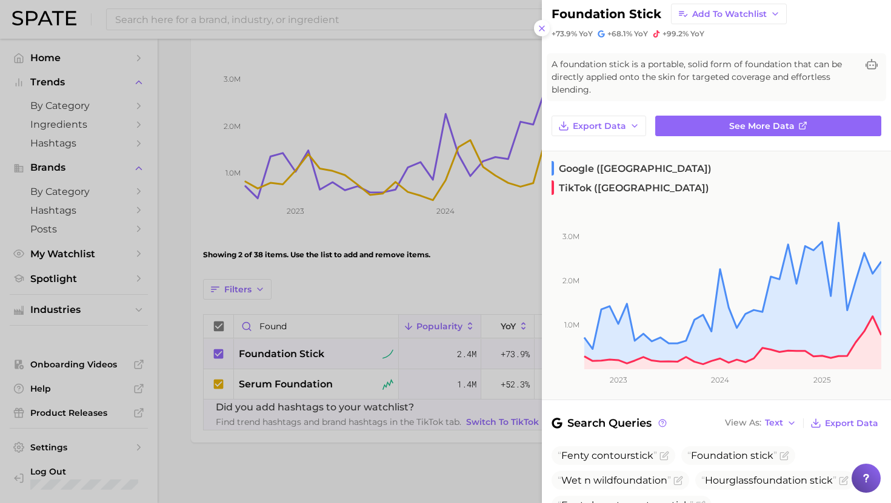
scroll to position [28, 0]
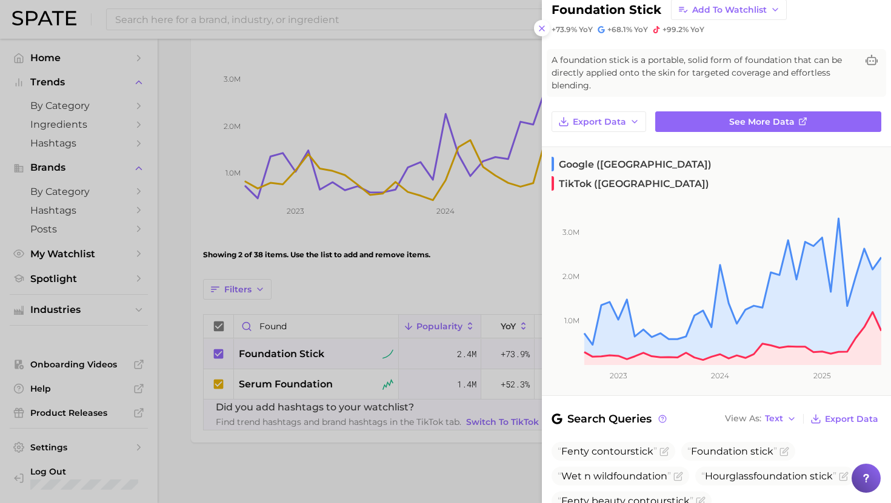
click at [253, 347] on div at bounding box center [445, 251] width 891 height 503
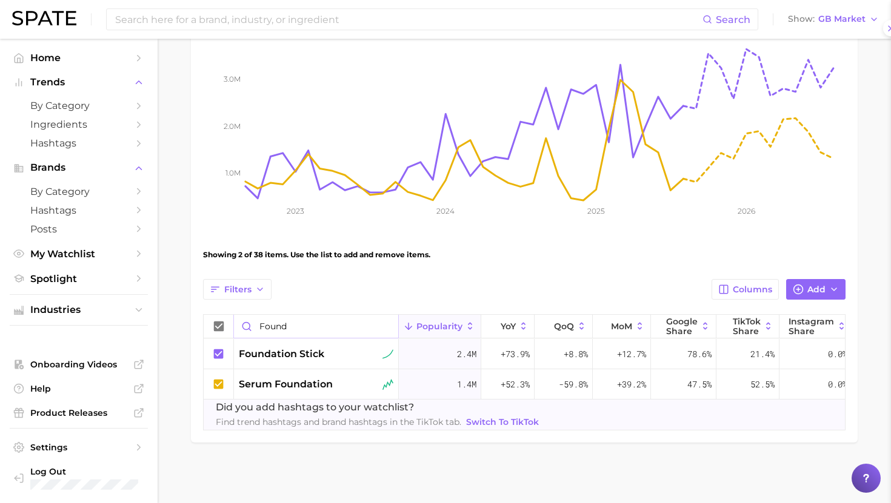
click at [277, 330] on input "found" at bounding box center [316, 326] width 164 height 23
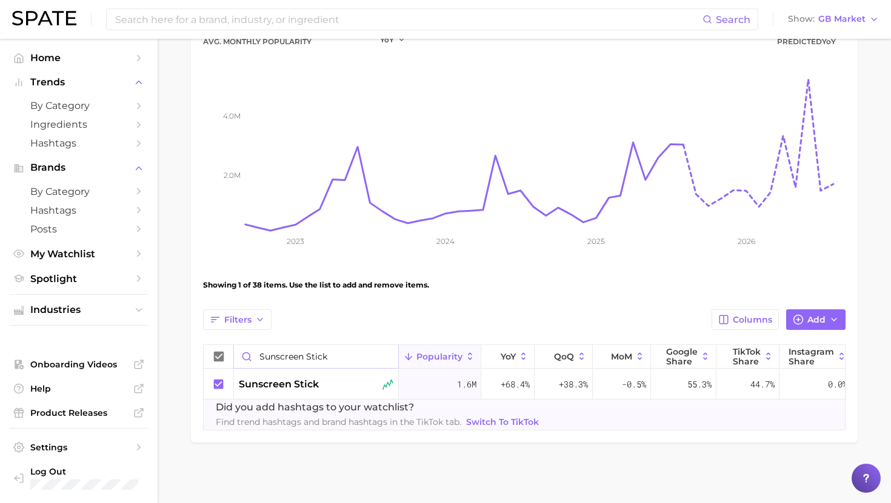
scroll to position [164, 0]
click at [278, 376] on div "sunscreen stick" at bounding box center [316, 385] width 165 height 30
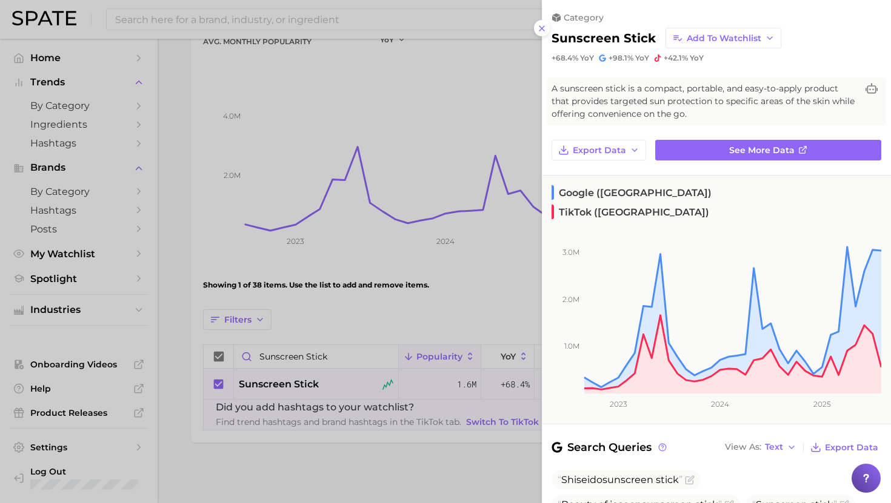
click at [318, 292] on div at bounding box center [445, 251] width 891 height 503
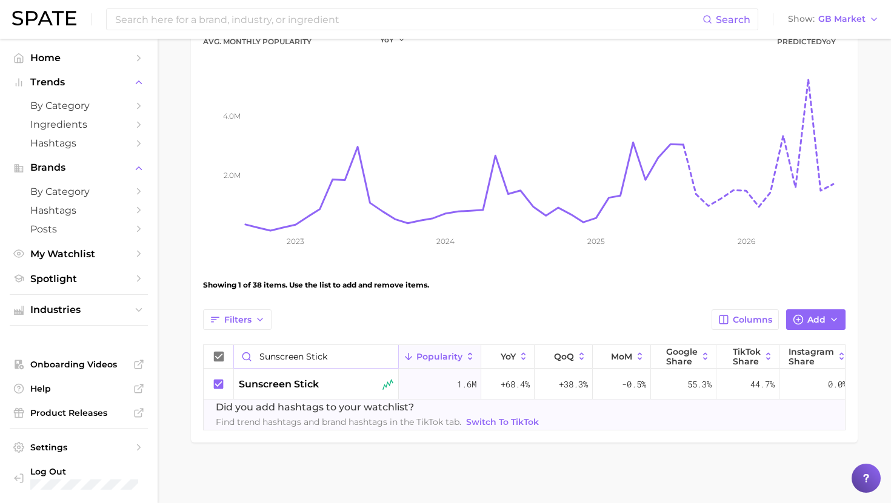
click at [303, 359] on input "sunscreen stick" at bounding box center [316, 356] width 164 height 23
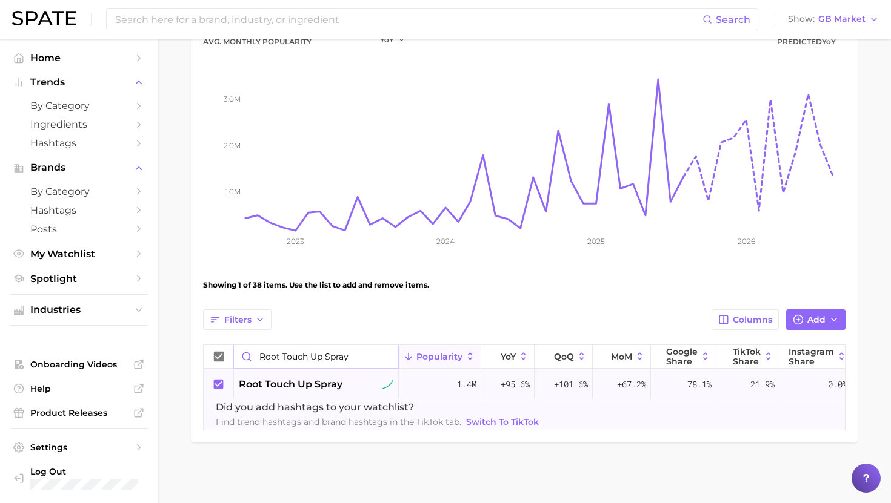
type input "root touch up spray"
click at [300, 385] on span "root touch up spray" at bounding box center [291, 384] width 104 height 15
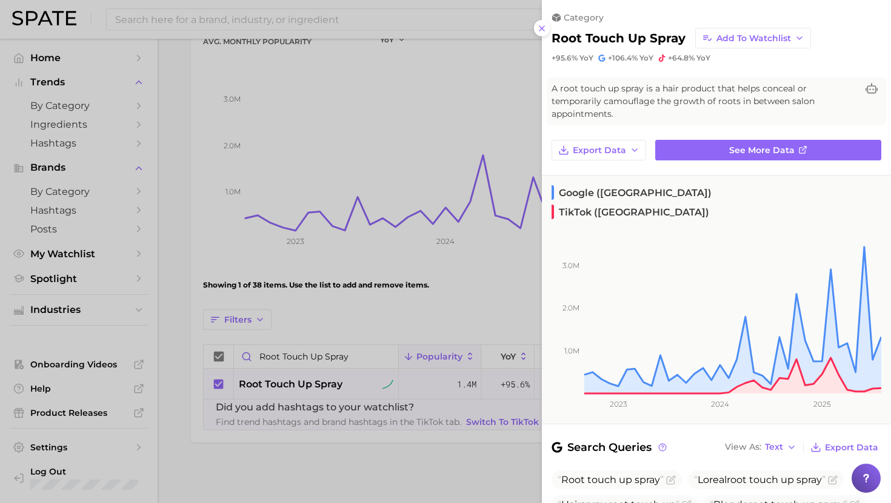
click at [426, 278] on div at bounding box center [445, 251] width 891 height 503
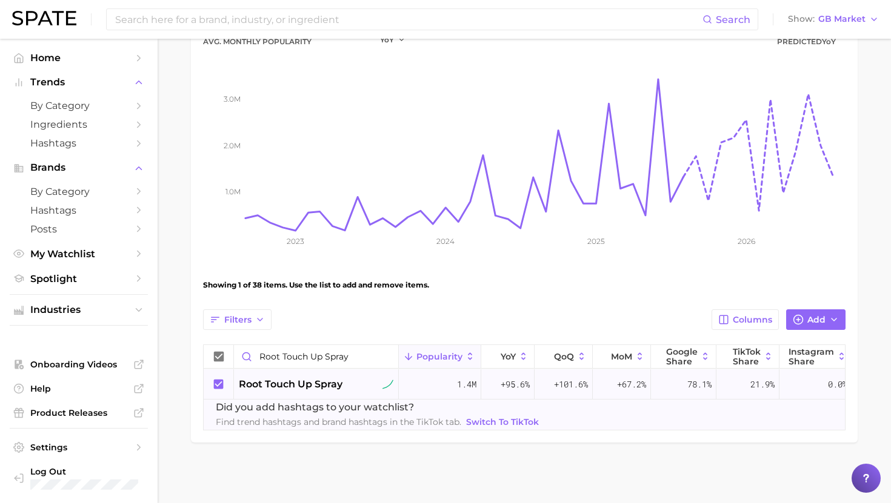
click at [221, 385] on icon at bounding box center [219, 384] width 10 height 10
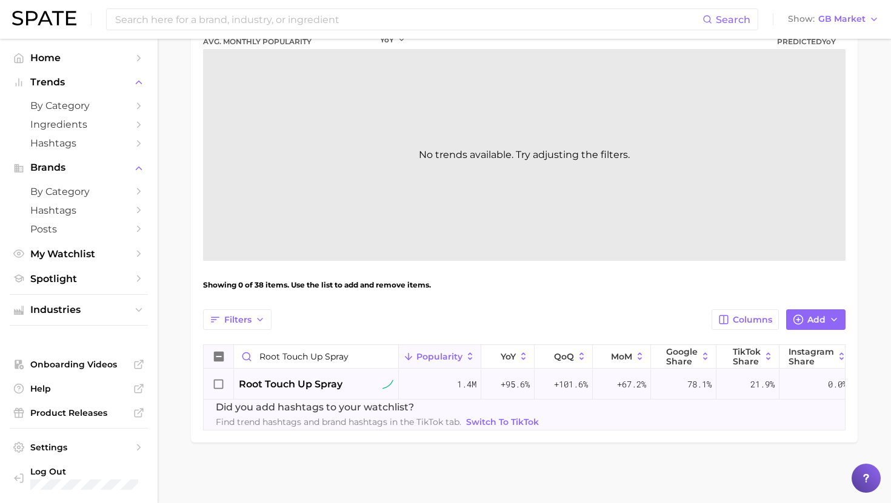
click at [214, 359] on icon at bounding box center [219, 357] width 10 height 10
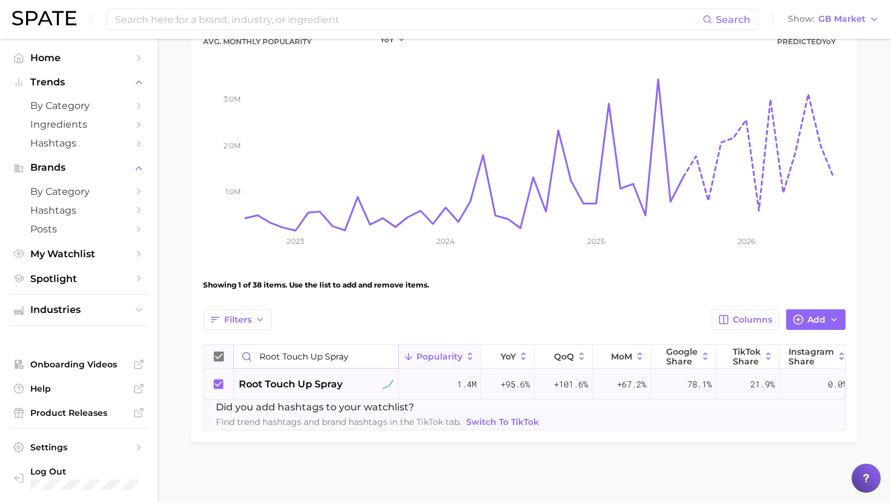
click at [299, 357] on input "root touch up spray" at bounding box center [316, 356] width 164 height 23
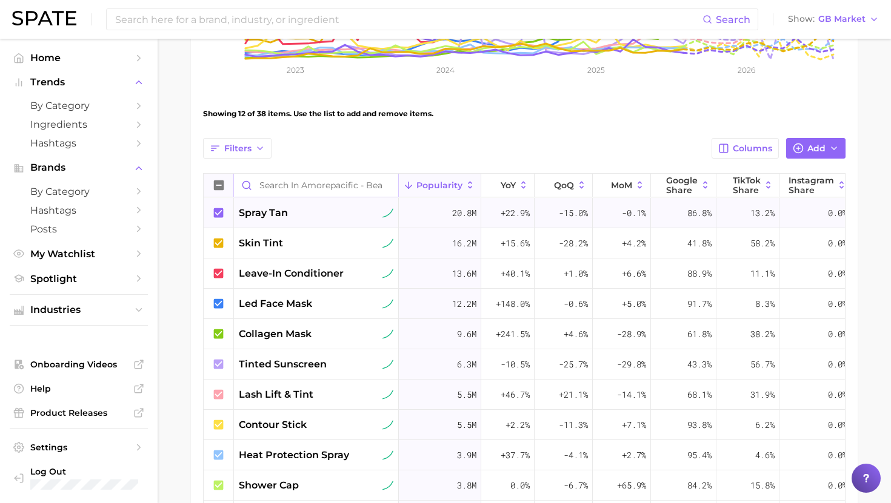
scroll to position [340, 0]
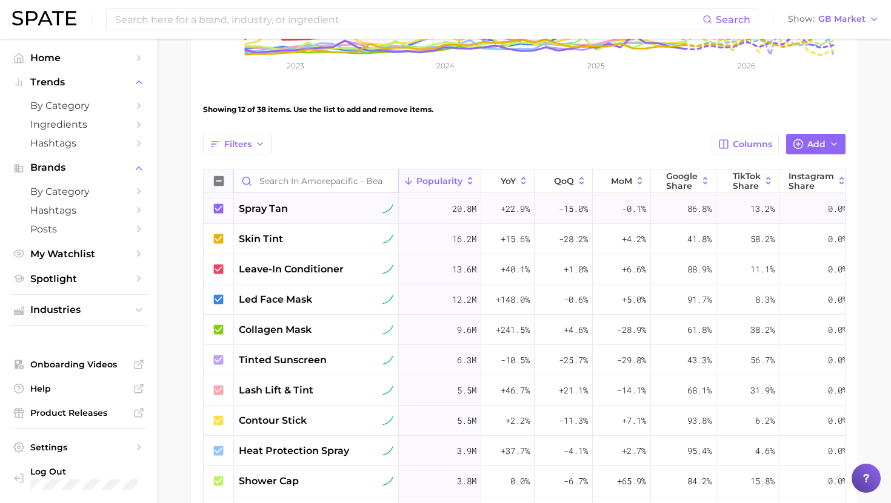
click at [272, 179] on input "Search in Amorepacific - Beauty Multitaskers" at bounding box center [316, 181] width 164 height 23
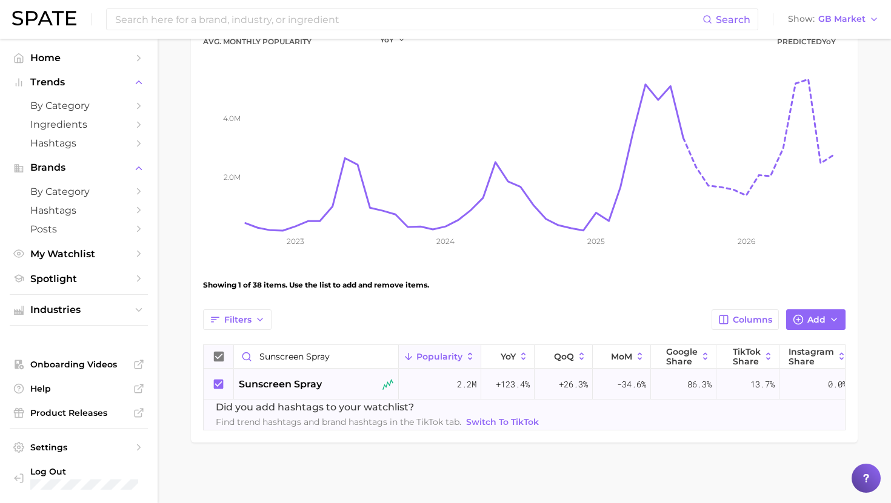
click at [304, 397] on div "sunscreen spray" at bounding box center [316, 385] width 165 height 30
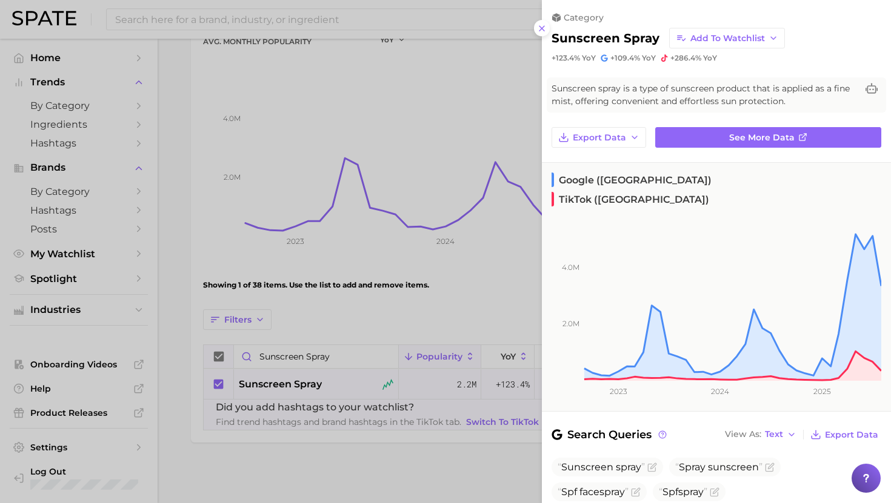
drag, startPoint x: 260, startPoint y: 360, endPoint x: 270, endPoint y: 357, distance: 10.9
click at [260, 360] on div at bounding box center [445, 251] width 891 height 503
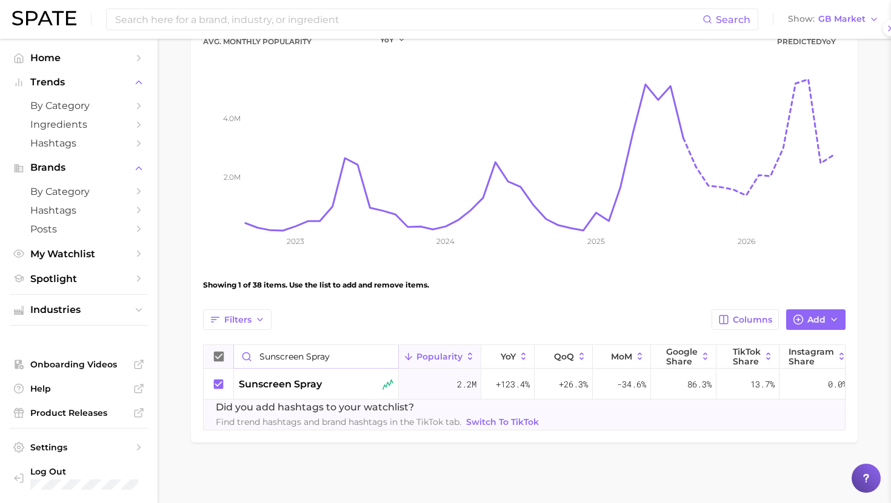
click at [276, 357] on input "sunscreen spray" at bounding box center [316, 356] width 164 height 23
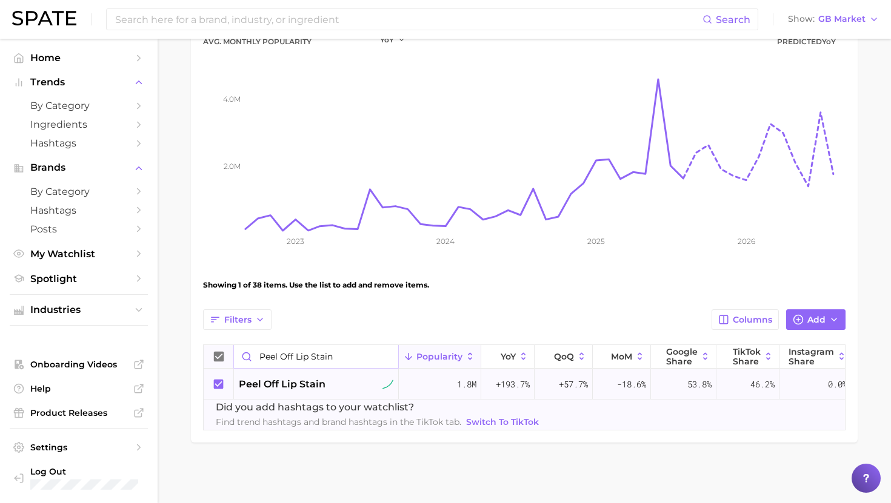
type input "peel off lip stain"
click at [283, 383] on span "peel off lip stain" at bounding box center [282, 384] width 87 height 15
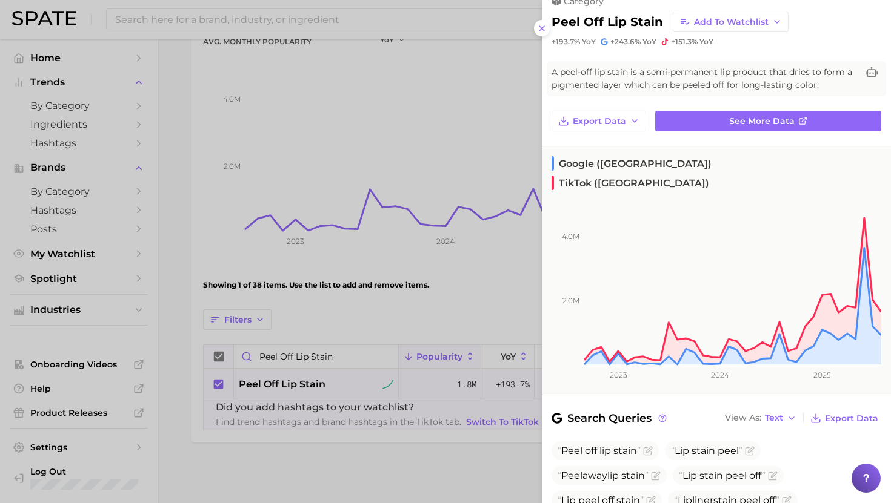
scroll to position [8, 0]
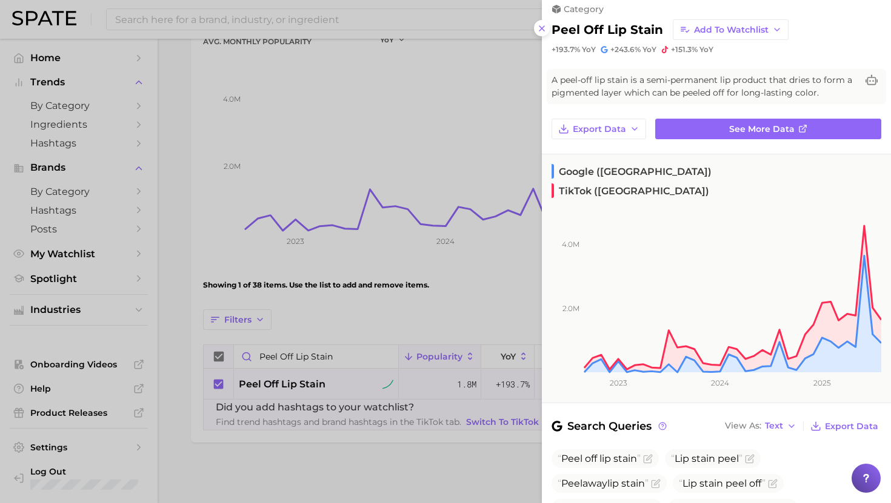
click at [381, 328] on div at bounding box center [445, 251] width 891 height 503
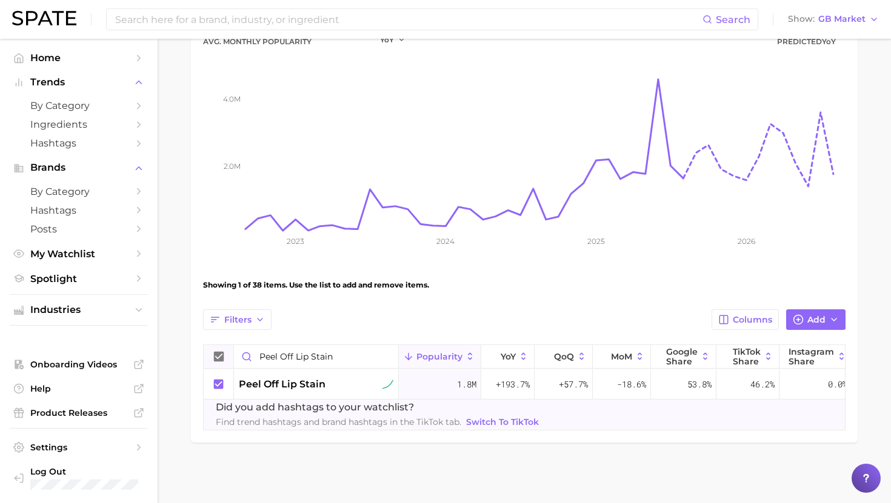
click at [222, 386] on icon at bounding box center [219, 384] width 10 height 10
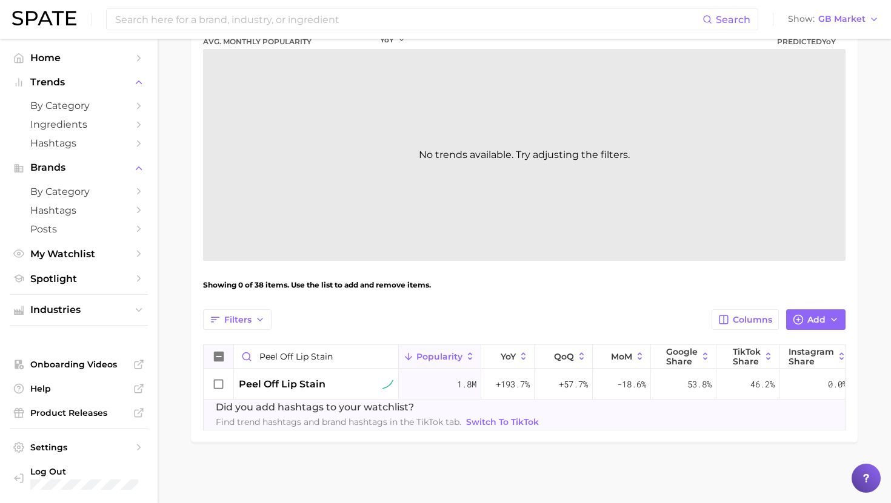
click at [325, 339] on div "Filters Columns Add peel off lip stain Popularity YoY QoQ MoM Google Share TikT…" at bounding box center [524, 370] width 642 height 121
click at [325, 353] on input "peel off lip stain" at bounding box center [316, 356] width 164 height 23
click at [328, 354] on input "peel off lip stain" at bounding box center [316, 356] width 164 height 23
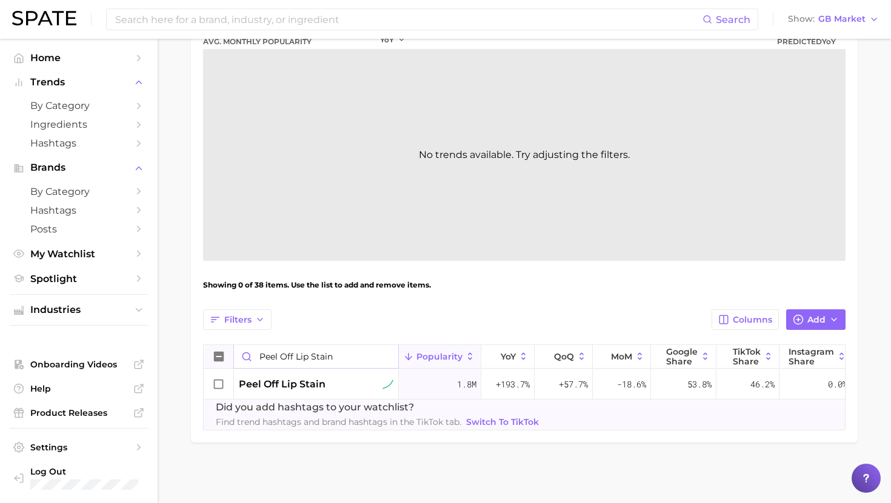
click at [328, 354] on input "peel off lip stain" at bounding box center [316, 356] width 164 height 23
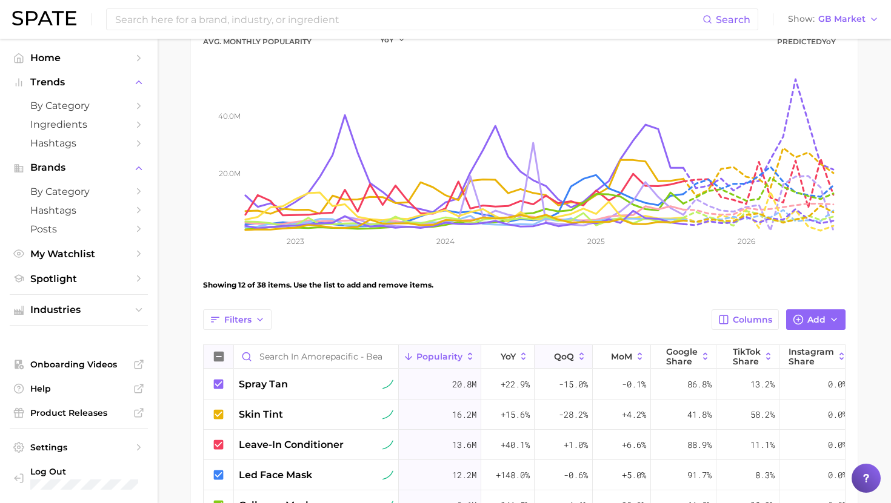
click at [576, 356] on icon at bounding box center [581, 356] width 11 height 11
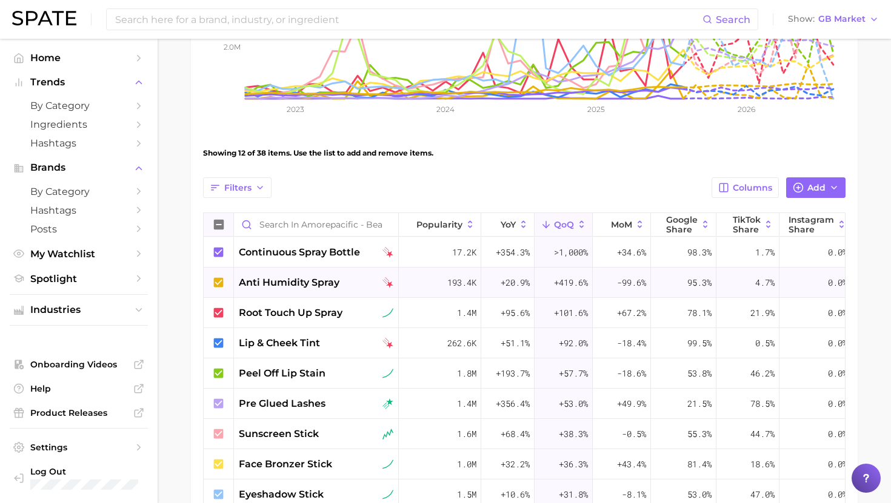
scroll to position [298, 0]
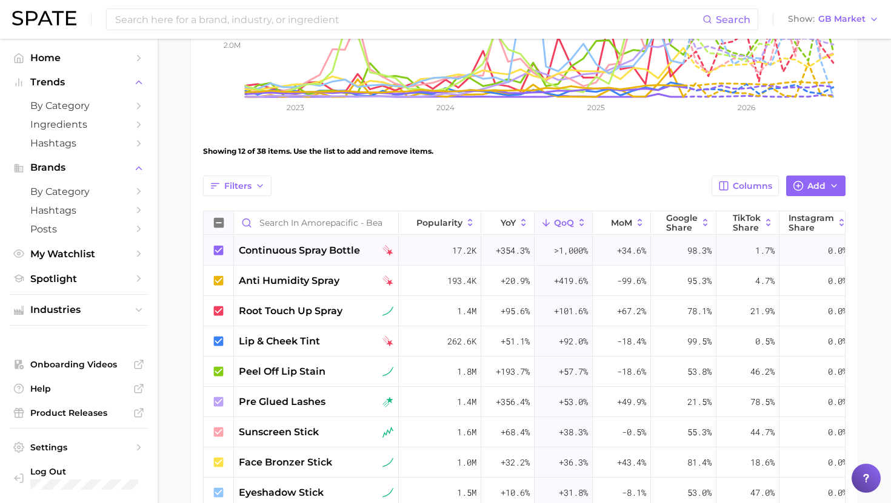
click at [325, 244] on span "continuous spray bottle" at bounding box center [299, 251] width 121 height 15
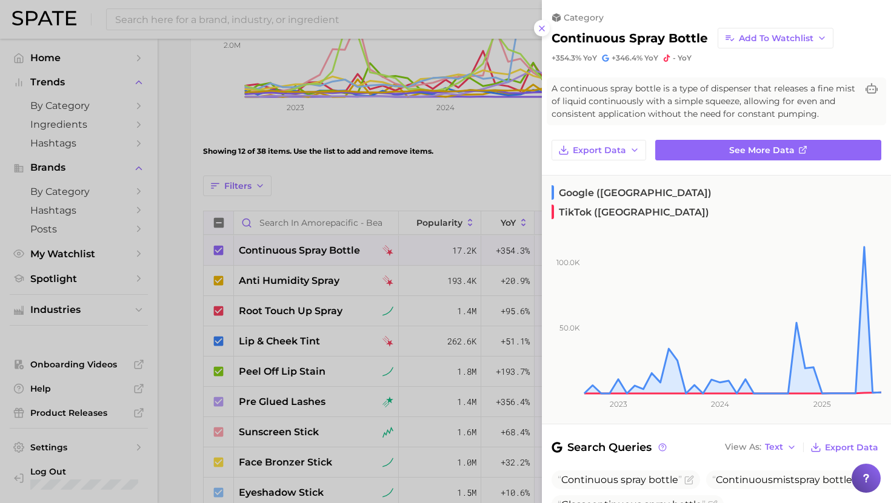
click at [324, 252] on div at bounding box center [445, 251] width 891 height 503
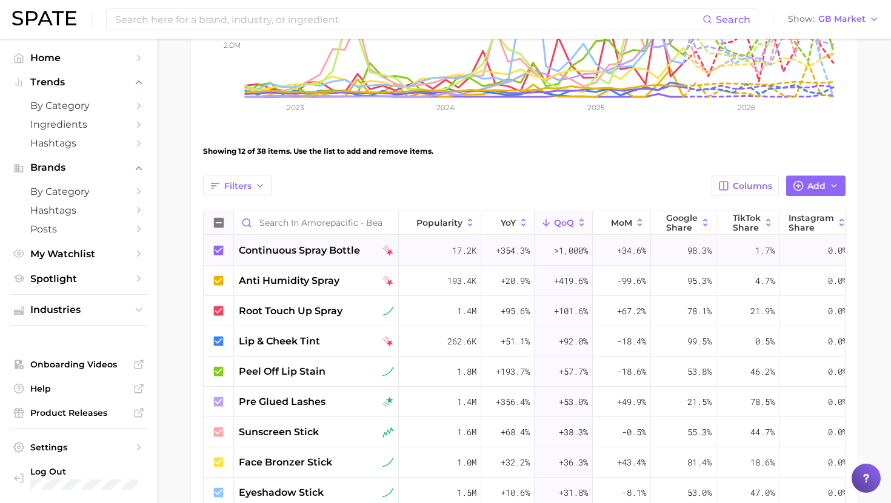
click at [336, 247] on span "continuous spray bottle" at bounding box center [299, 251] width 121 height 15
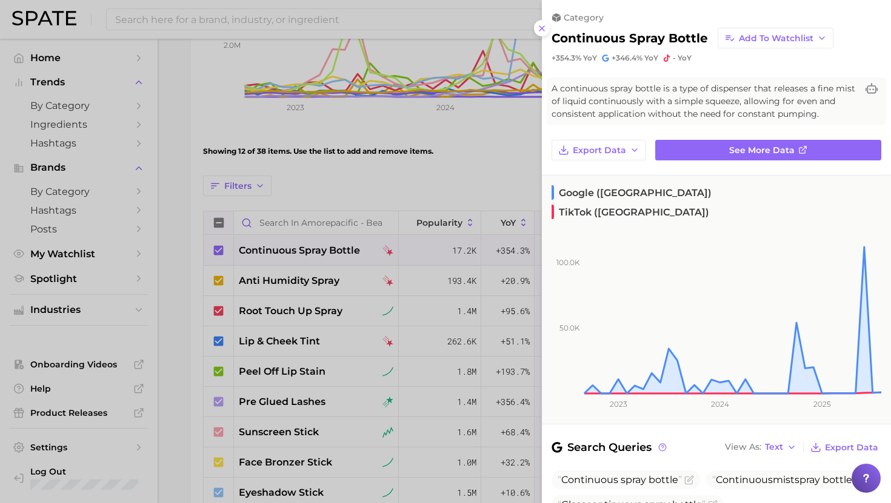
click at [337, 248] on div at bounding box center [445, 251] width 891 height 503
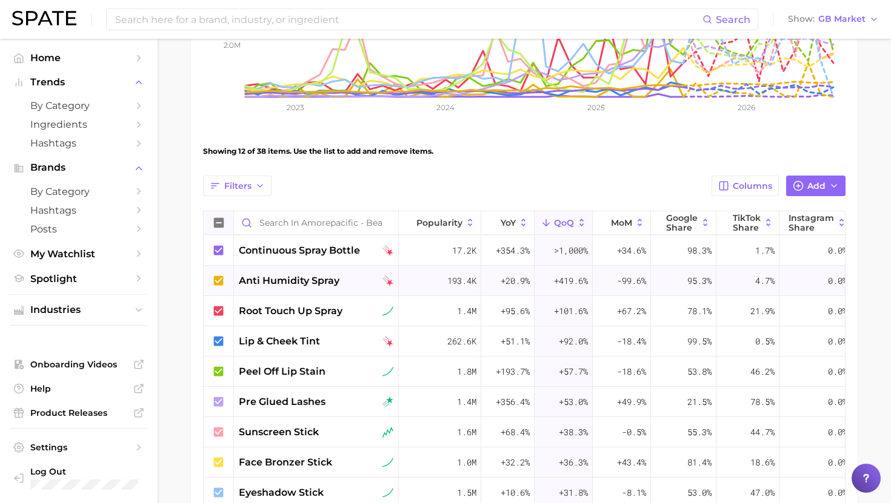
click at [337, 280] on span "anti humidity spray" at bounding box center [289, 281] width 101 height 15
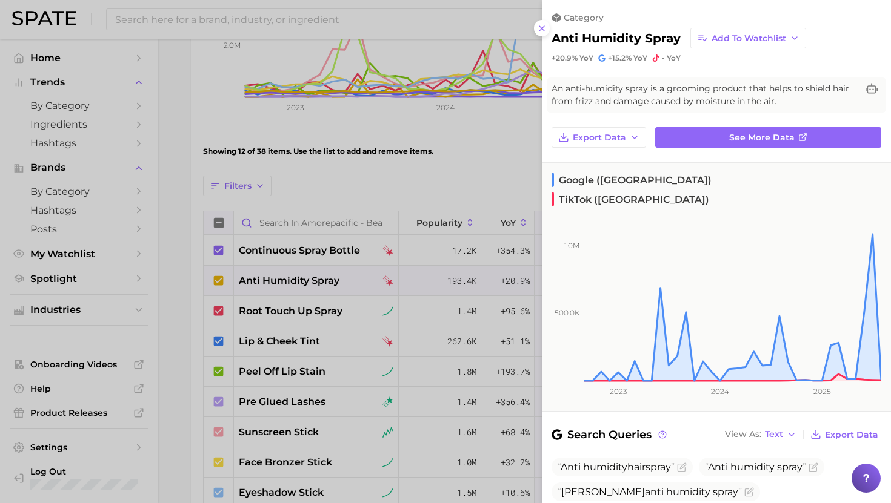
click at [338, 280] on div at bounding box center [445, 251] width 891 height 503
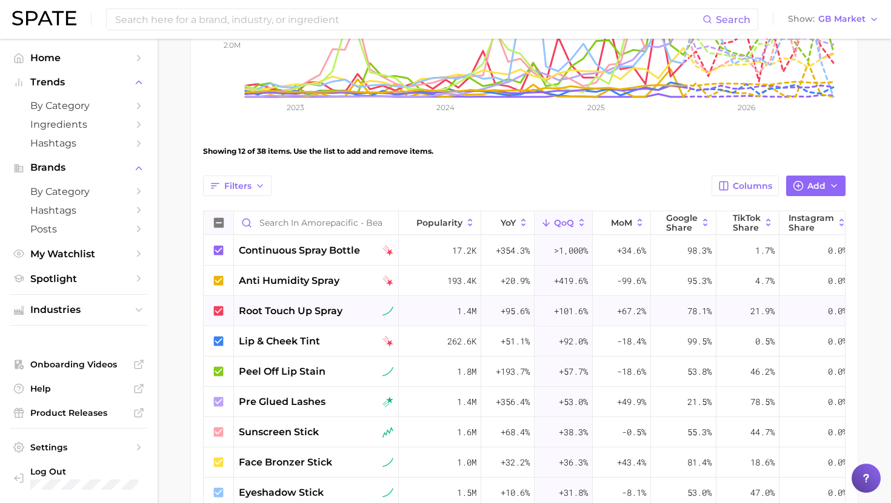
click at [338, 313] on span "root touch up spray" at bounding box center [291, 311] width 104 height 15
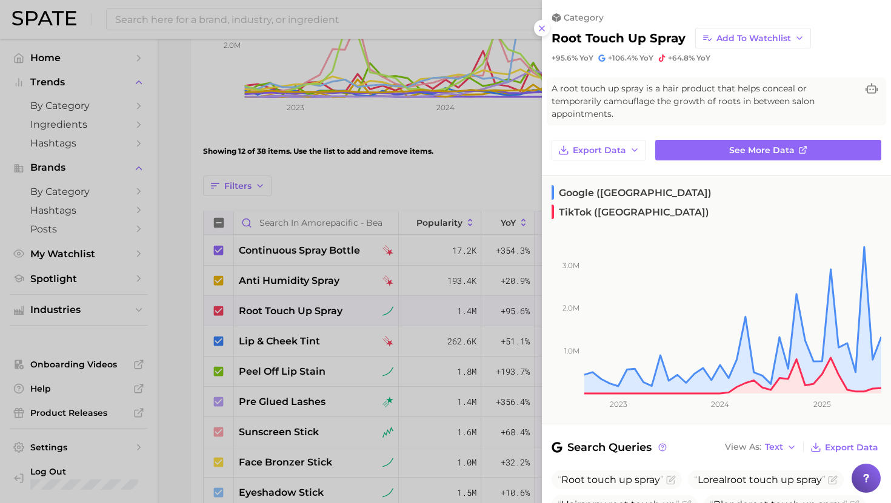
click at [341, 309] on div at bounding box center [445, 251] width 891 height 503
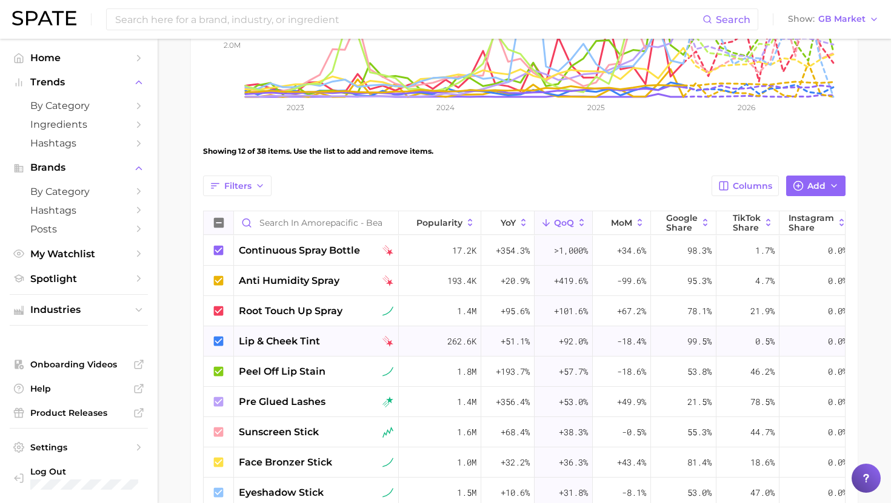
click at [339, 336] on div "lip & cheek tint" at bounding box center [316, 341] width 154 height 15
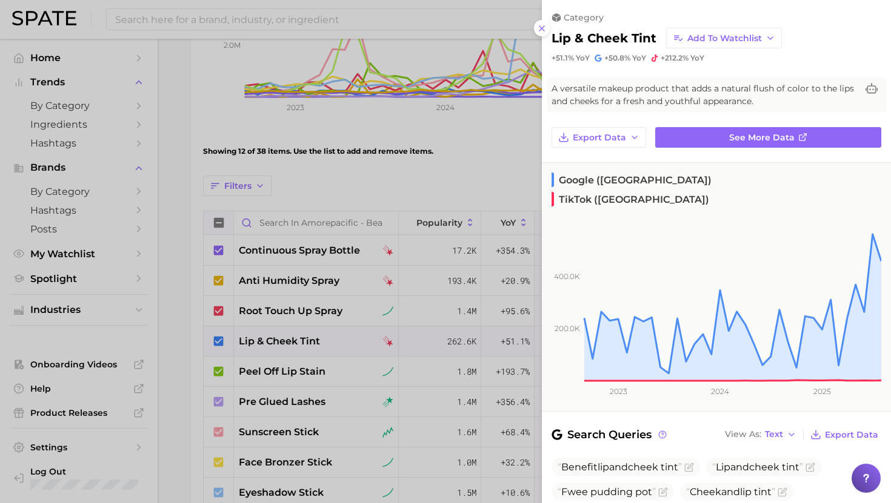
click at [343, 340] on div at bounding box center [445, 251] width 891 height 503
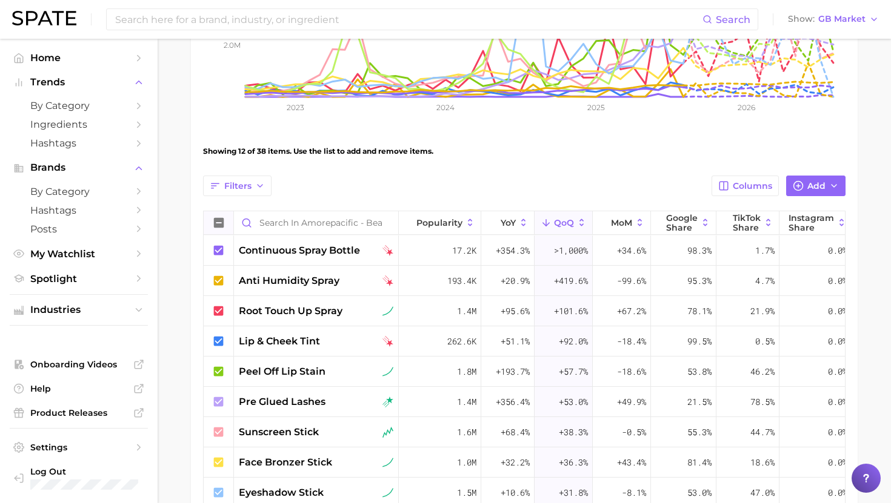
scroll to position [328, 0]
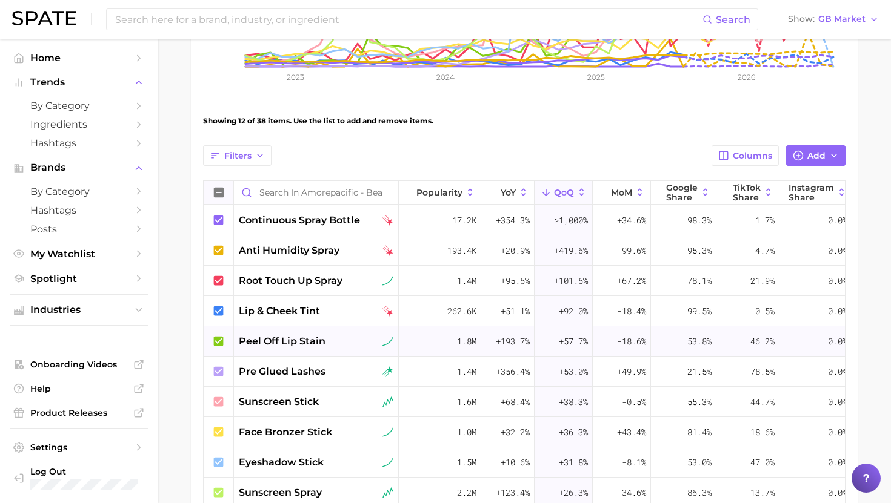
click at [337, 340] on div "peel off lip stain" at bounding box center [316, 341] width 154 height 15
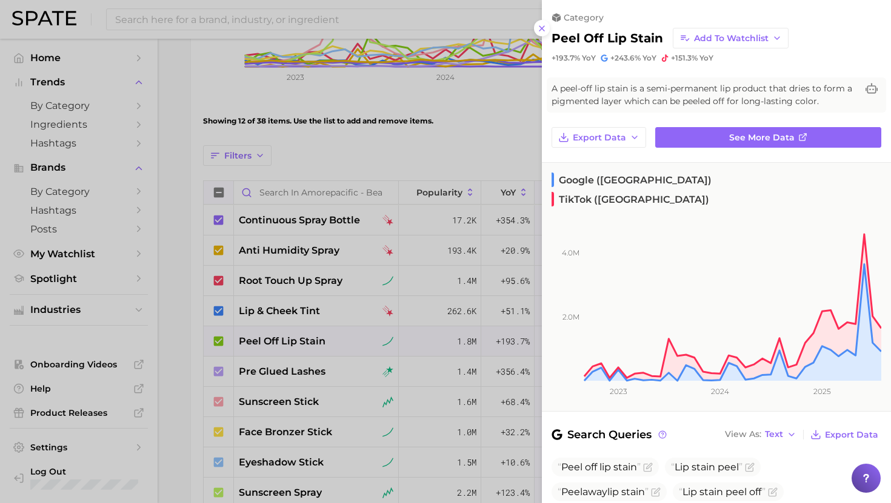
click at [337, 340] on div at bounding box center [445, 251] width 891 height 503
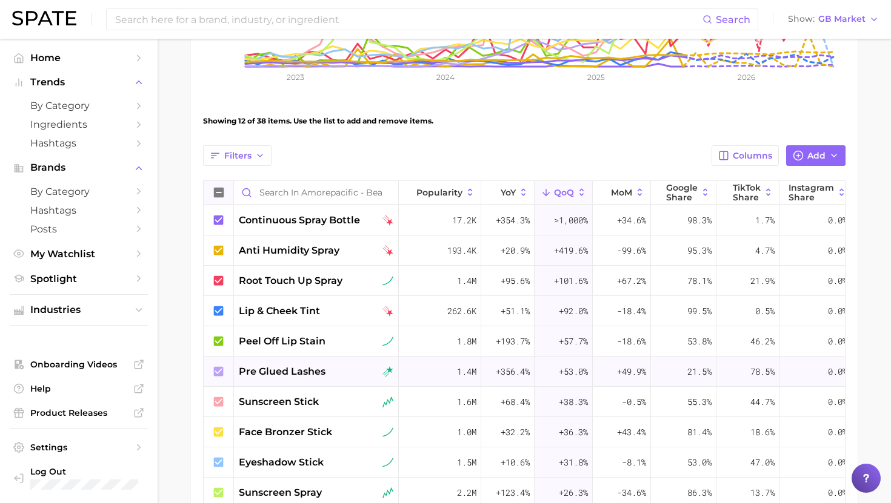
click at [336, 375] on div "pre glued lashes" at bounding box center [316, 372] width 154 height 15
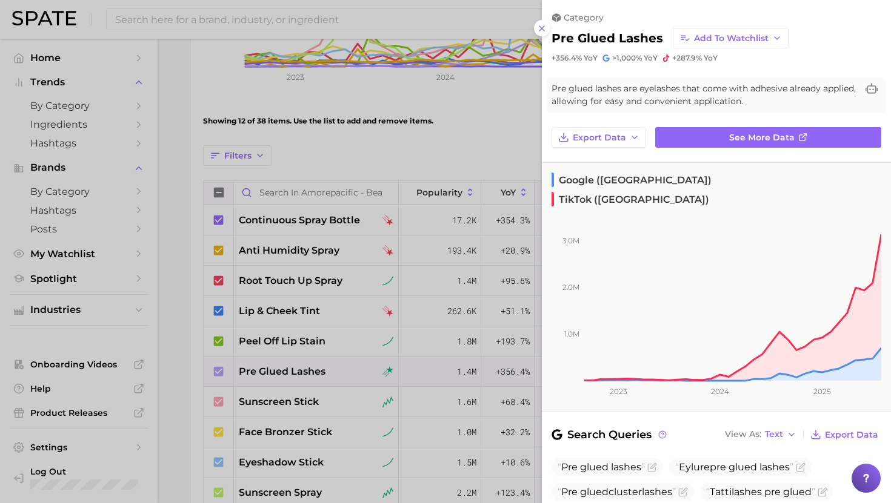
click at [295, 373] on div at bounding box center [445, 251] width 891 height 503
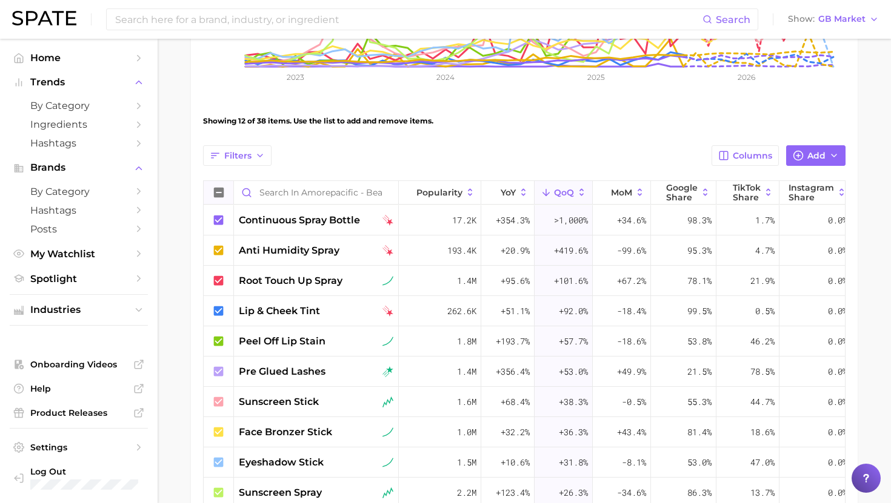
scroll to position [338, 0]
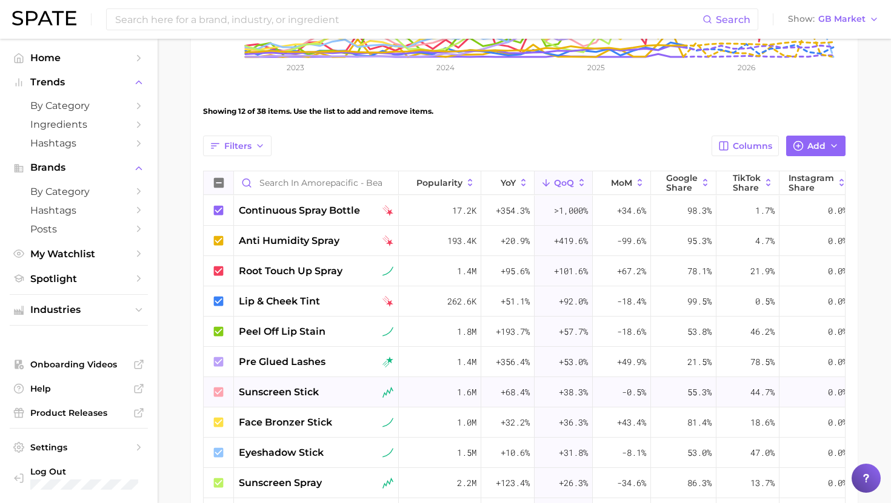
click at [299, 385] on span "sunscreen stick" at bounding box center [279, 392] width 80 height 15
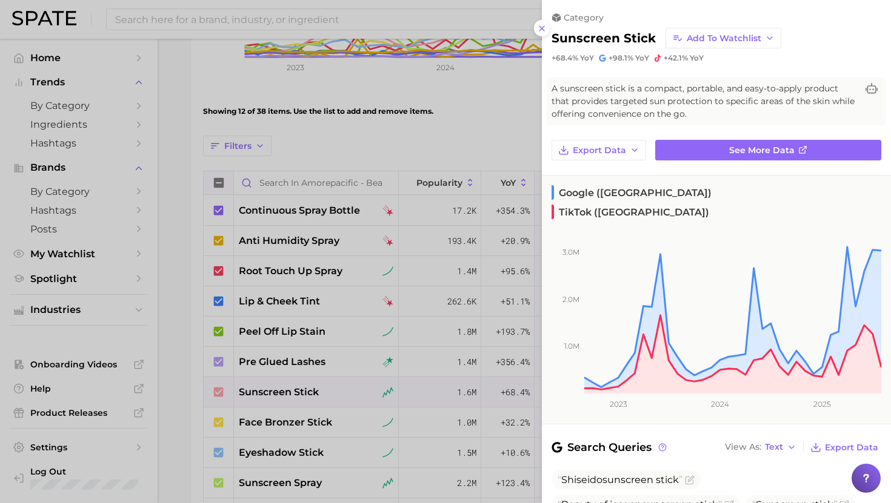
click at [299, 413] on div at bounding box center [445, 251] width 891 height 503
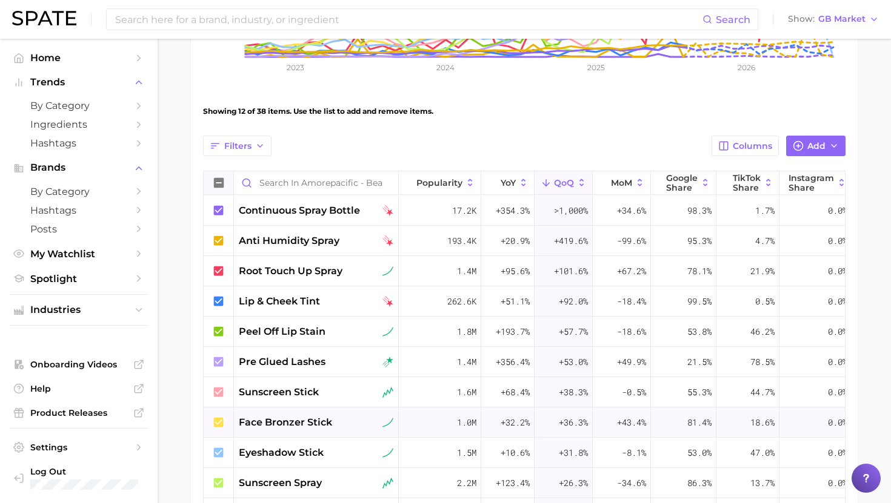
click at [300, 427] on span "face bronzer stick" at bounding box center [285, 423] width 93 height 15
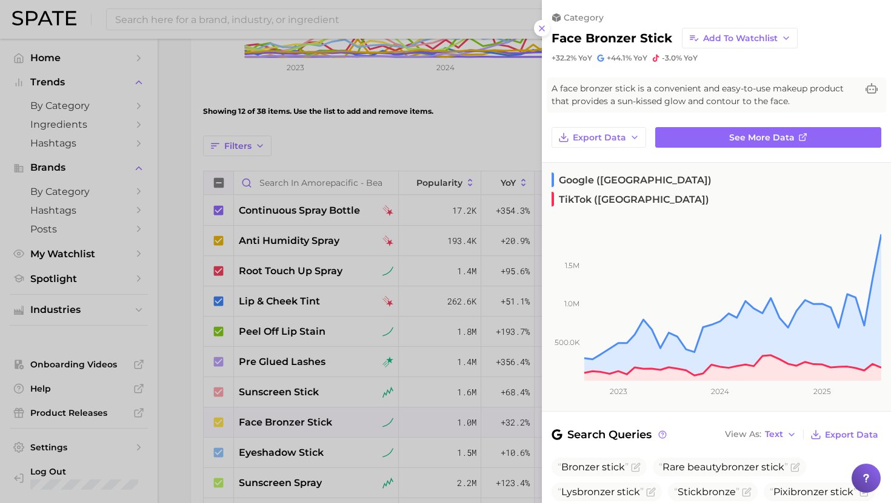
click at [299, 425] on div at bounding box center [445, 251] width 891 height 503
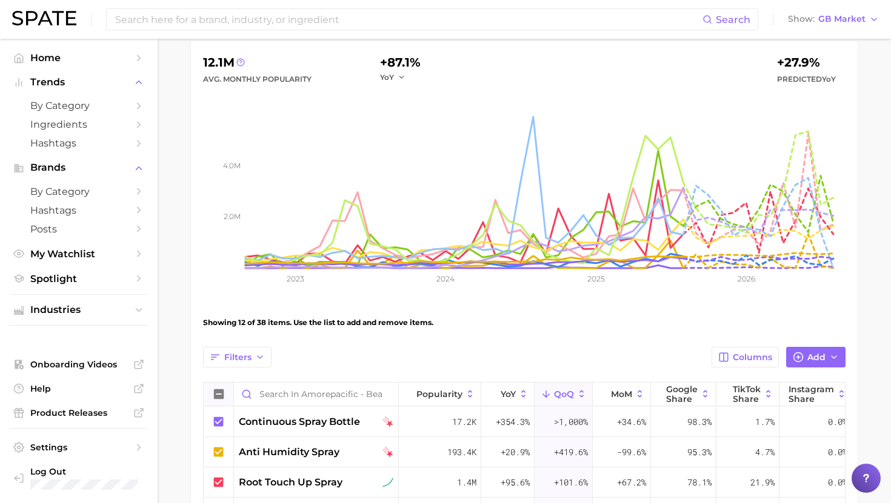
scroll to position [101, 0]
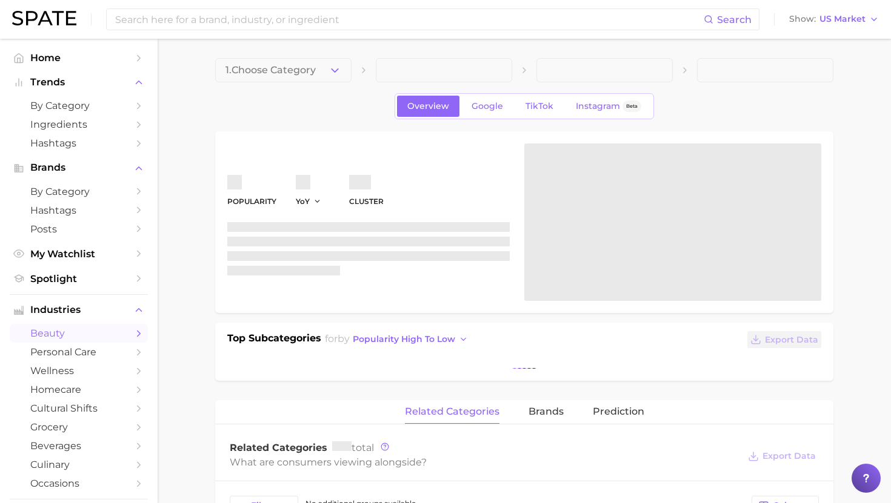
click at [64, 334] on span "beauty" at bounding box center [78, 334] width 97 height 12
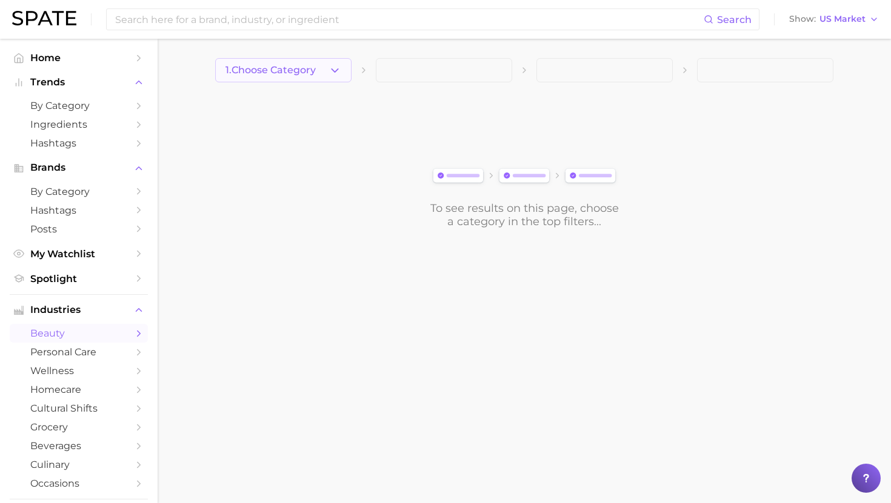
click at [313, 68] on span "1. Choose Category" at bounding box center [270, 70] width 90 height 11
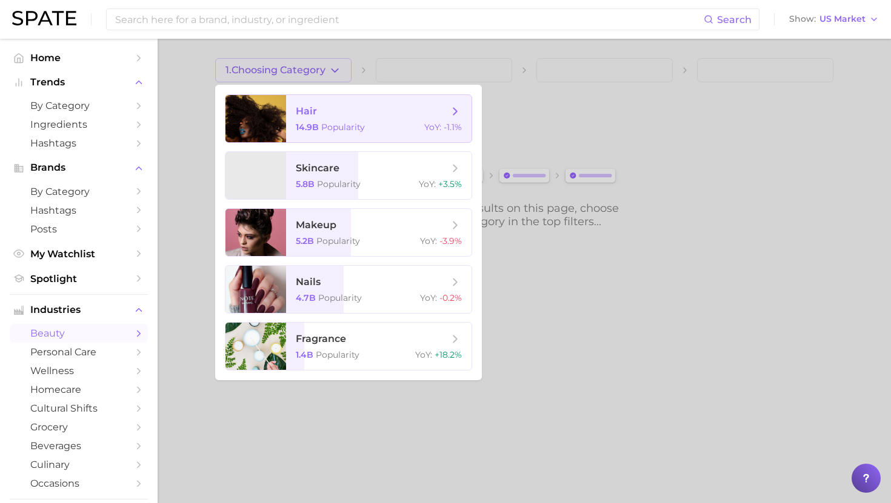
click at [316, 114] on span "hair" at bounding box center [306, 111] width 21 height 12
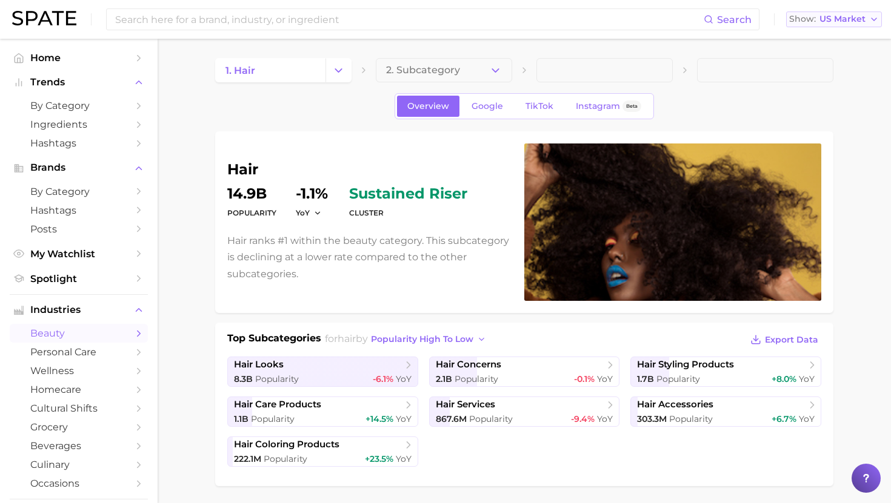
click at [833, 16] on span "US Market" at bounding box center [842, 19] width 46 height 7
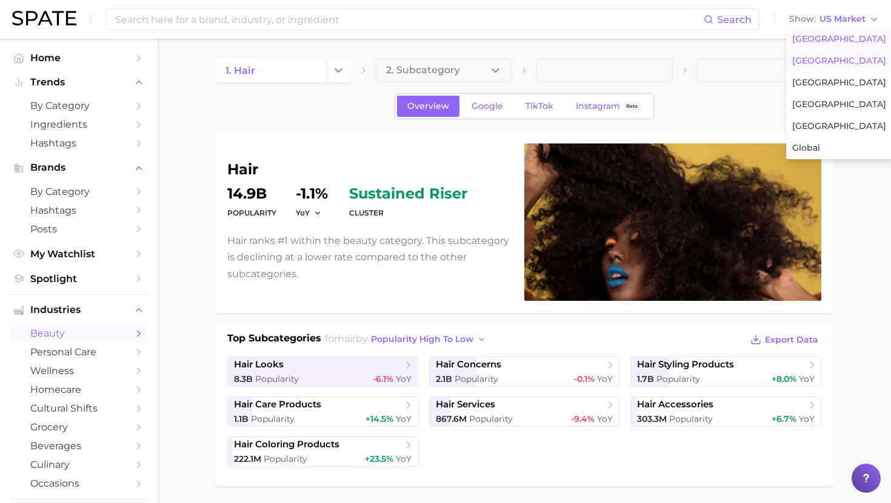
click at [826, 61] on span "[GEOGRAPHIC_DATA]" at bounding box center [839, 61] width 94 height 10
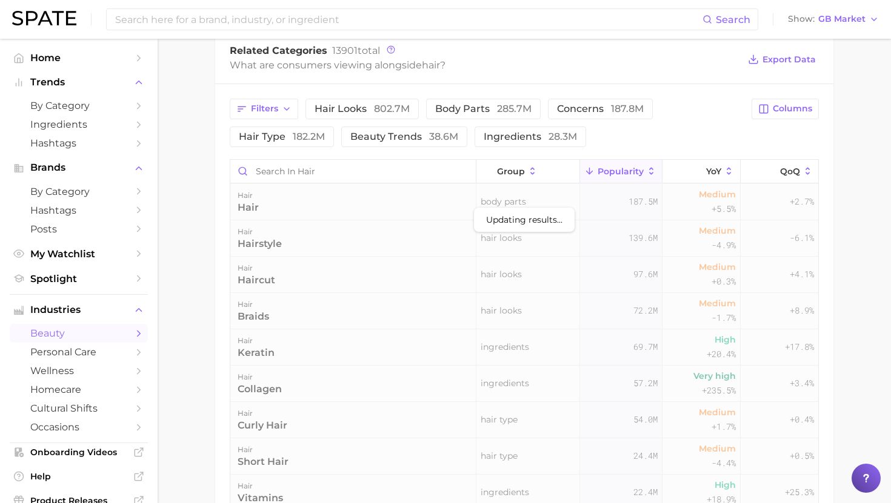
scroll to position [505, 0]
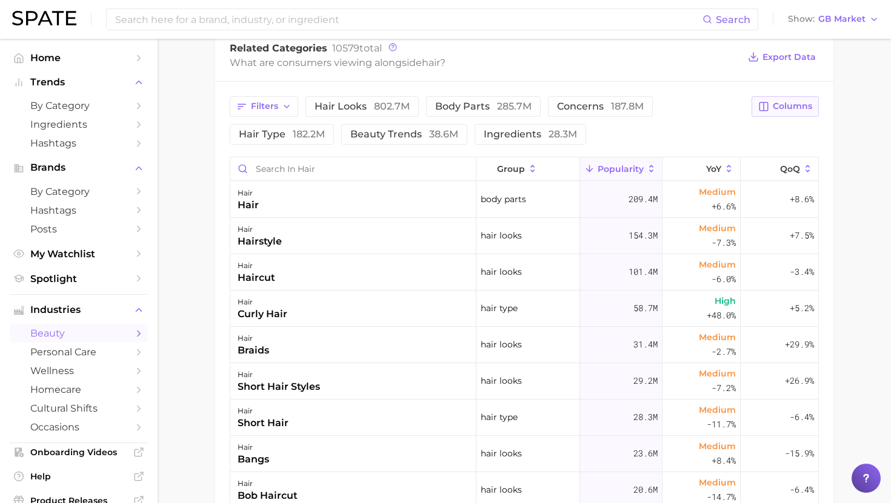
click at [781, 101] on span "Columns" at bounding box center [791, 106] width 39 height 10
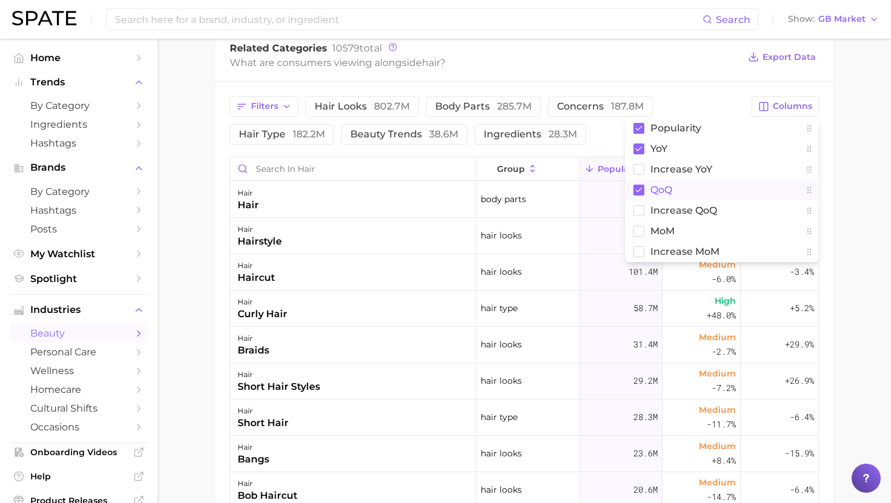
click at [672, 192] on button "QoQ" at bounding box center [722, 190] width 194 height 21
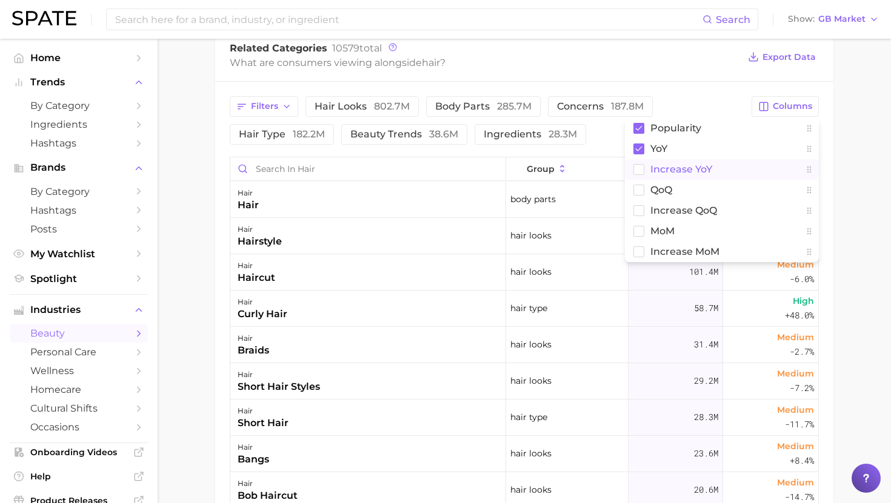
click at [675, 170] on span "Increase YoY" at bounding box center [681, 169] width 62 height 10
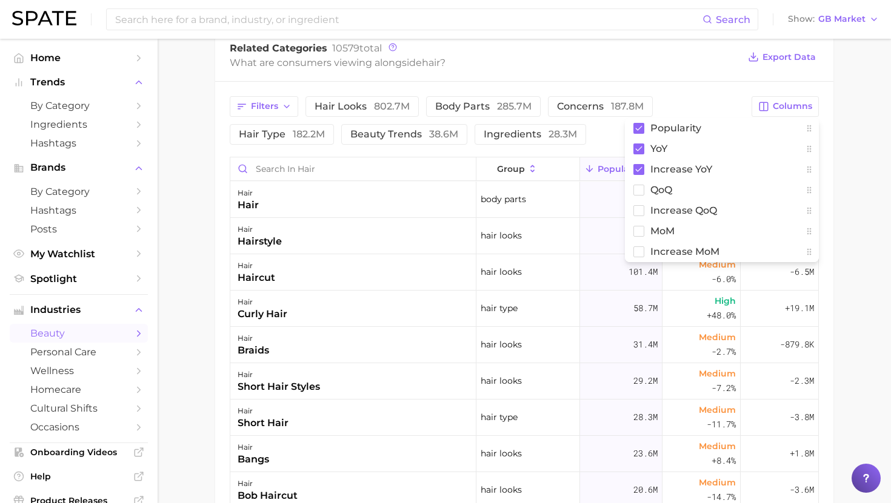
click at [697, 66] on div "What are consumers viewing alongside hair ?" at bounding box center [484, 63] width 509 height 16
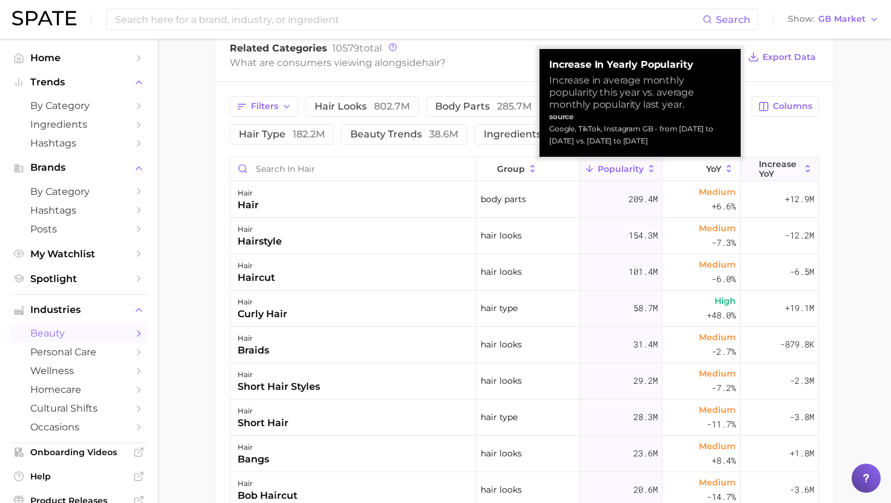
click at [784, 164] on span "Increase YoY" at bounding box center [778, 168] width 41 height 19
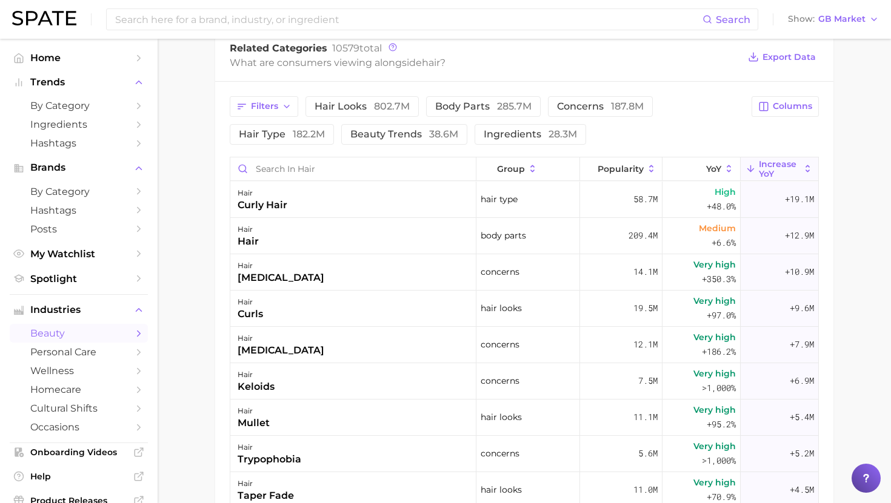
click at [748, 136] on div "Filters hair looks 802.7m body parts 285.7m concerns 187.8m hair type 182.2m be…" at bounding box center [524, 120] width 589 height 48
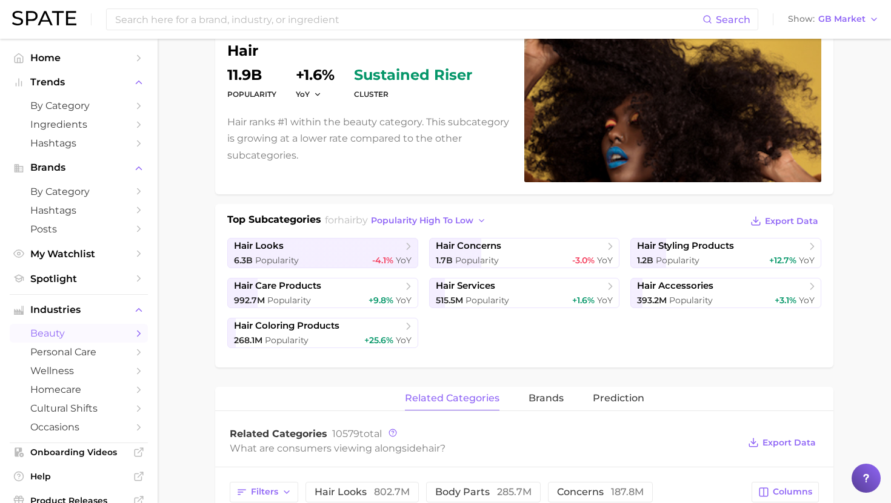
scroll to position [0, 0]
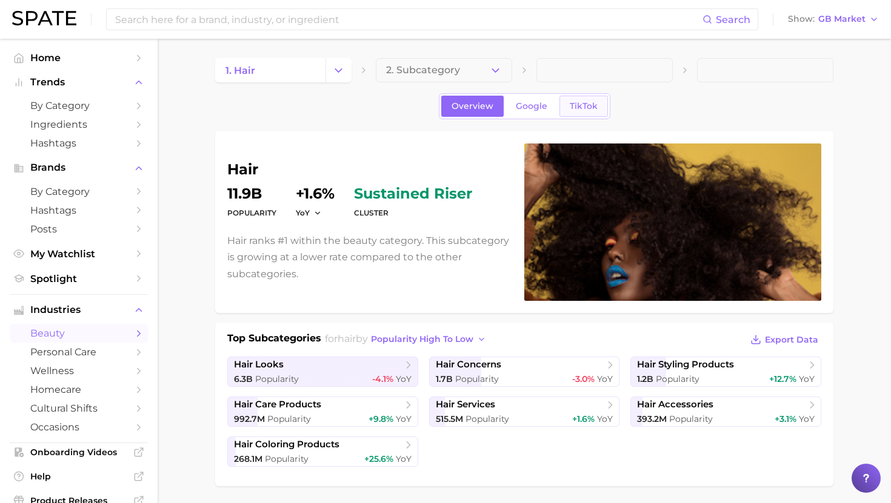
click at [589, 110] on span "TikTok" at bounding box center [583, 106] width 28 height 10
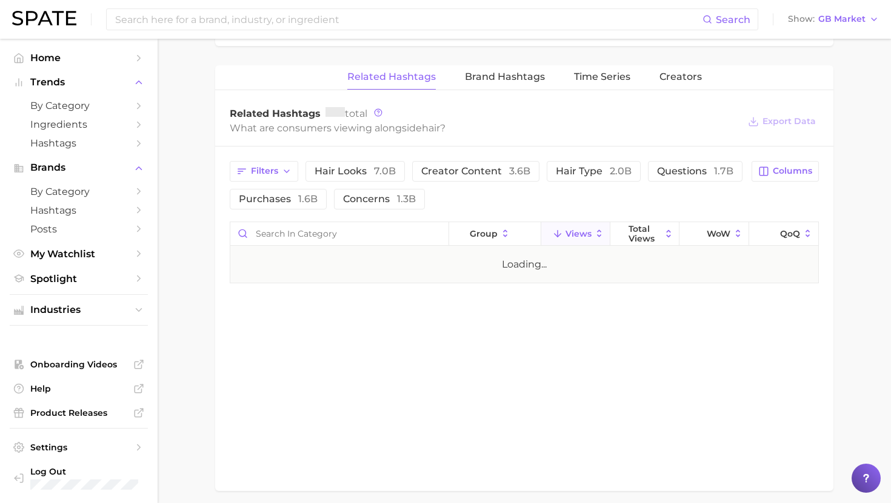
scroll to position [854, 0]
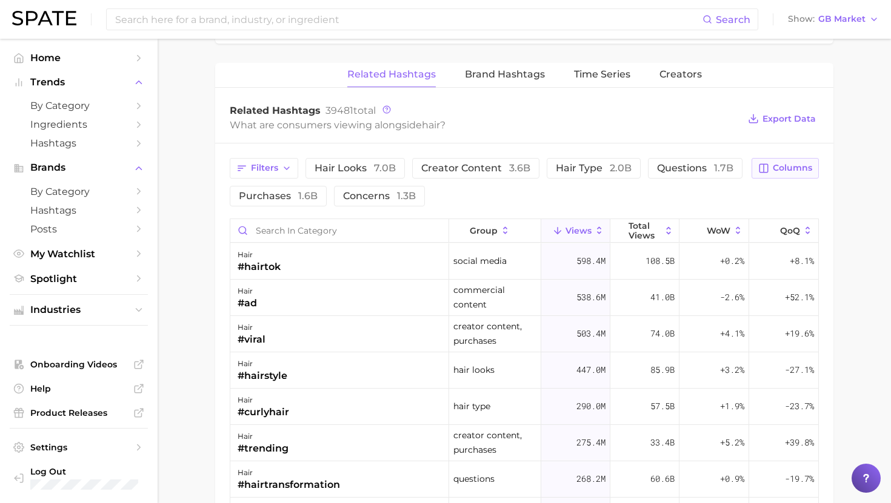
click at [795, 161] on button "Columns" at bounding box center [784, 168] width 67 height 21
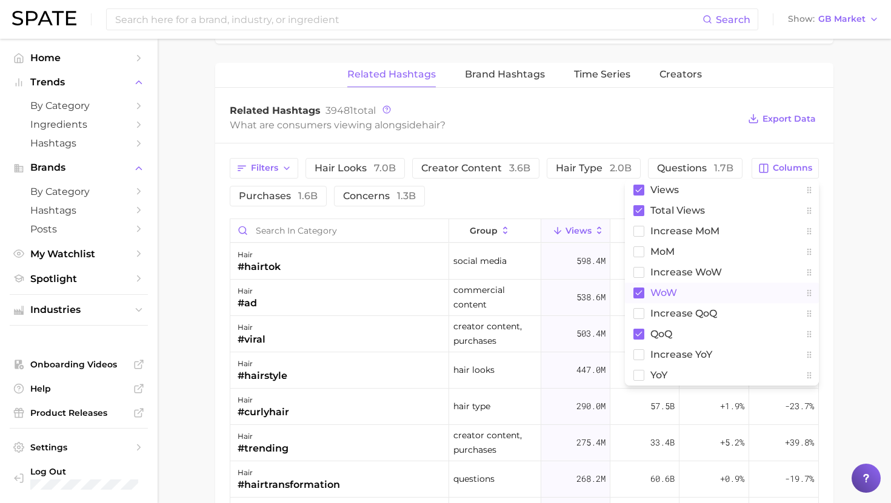
click at [663, 289] on span "WoW" at bounding box center [663, 293] width 27 height 10
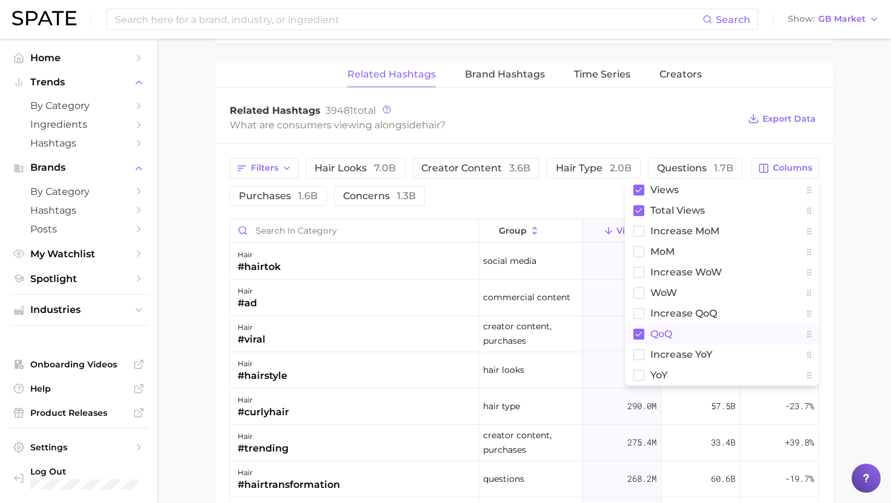
click at [663, 331] on span "QoQ" at bounding box center [661, 334] width 22 height 10
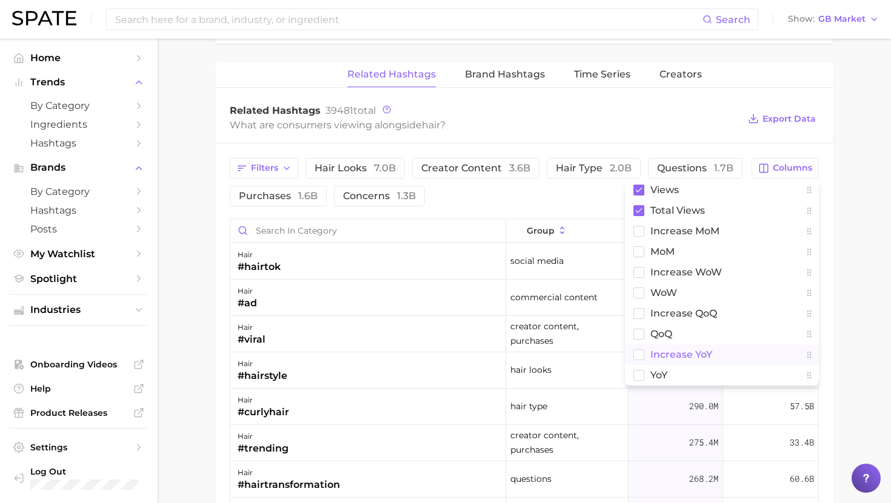
click at [663, 361] on button "increase YoY" at bounding box center [722, 355] width 194 height 21
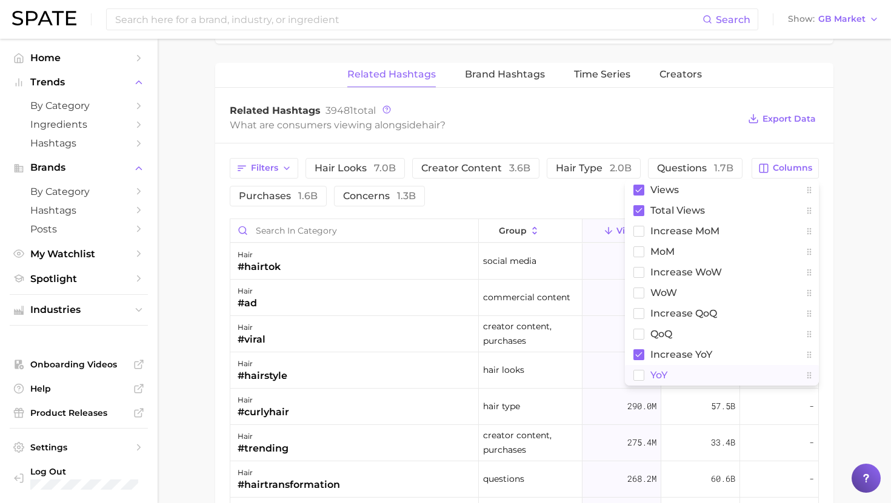
click at [663, 377] on span "YoY" at bounding box center [658, 375] width 17 height 10
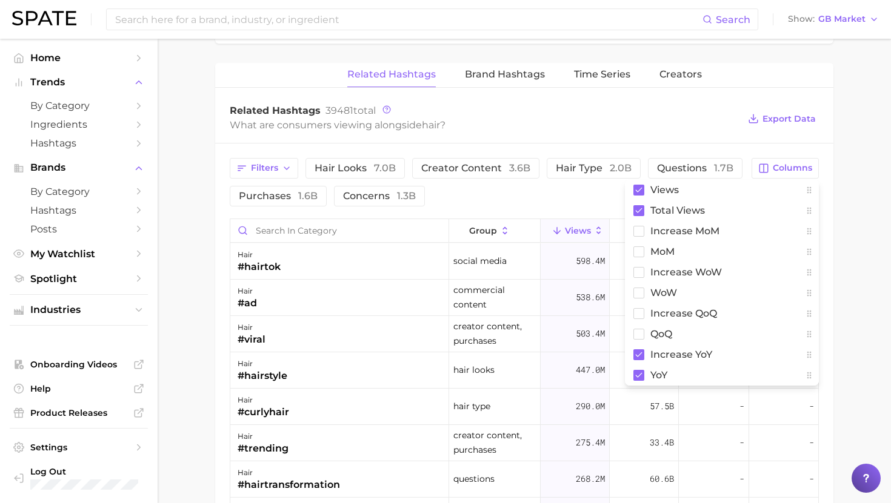
drag, startPoint x: 866, startPoint y: 208, endPoint x: 829, endPoint y: 218, distance: 38.4
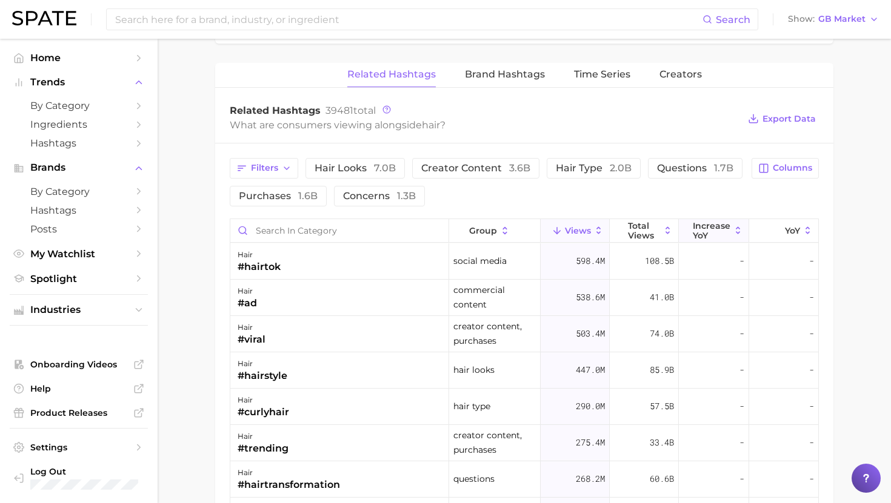
click at [718, 233] on span "increase YoY" at bounding box center [711, 230] width 38 height 19
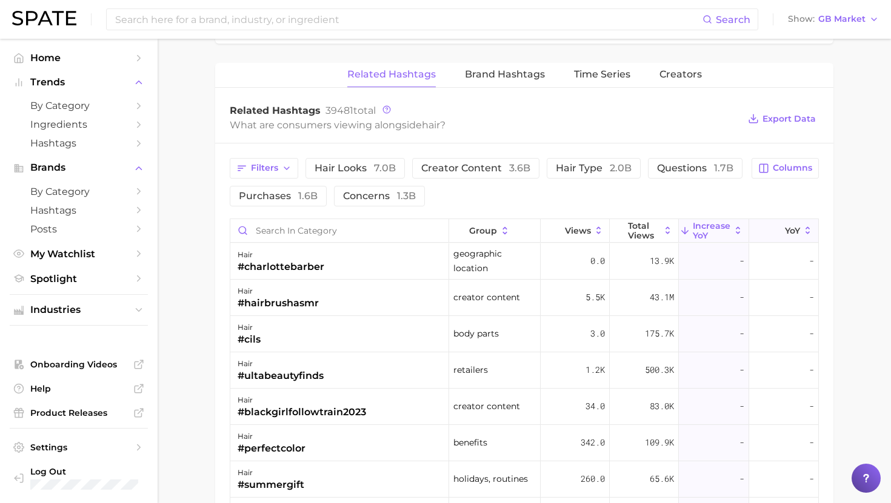
scroll to position [886, 0]
click at [777, 232] on icon at bounding box center [776, 230] width 11 height 11
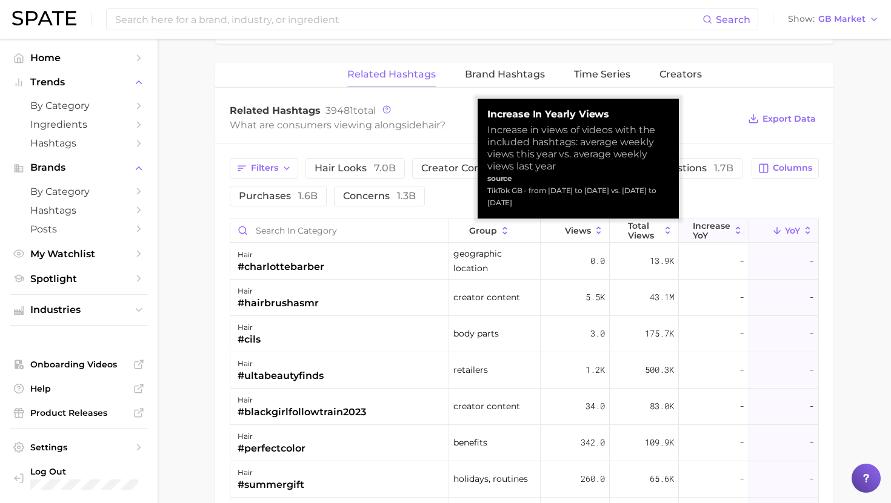
click at [712, 228] on span "increase YoY" at bounding box center [711, 230] width 38 height 19
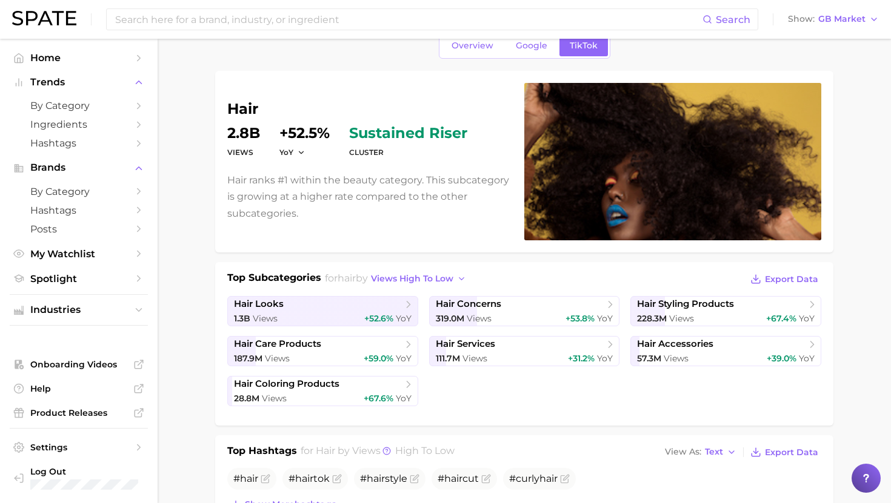
scroll to position [0, 0]
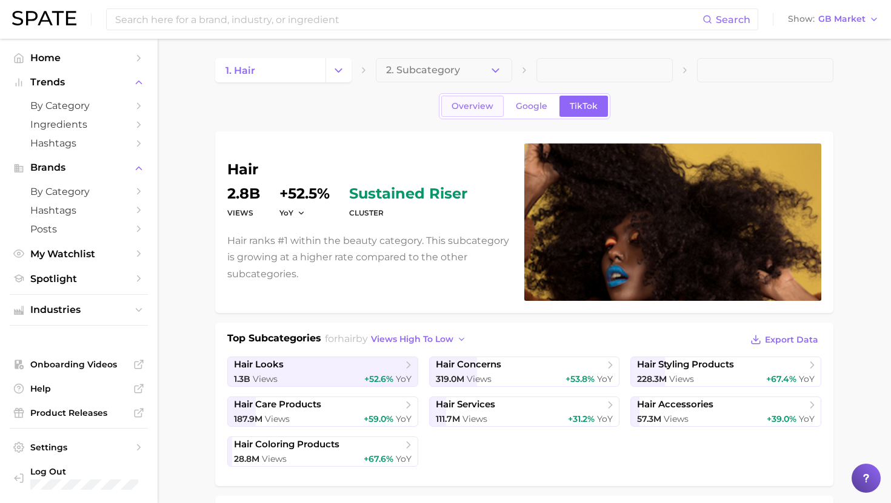
click at [471, 104] on span "Overview" at bounding box center [472, 106] width 42 height 10
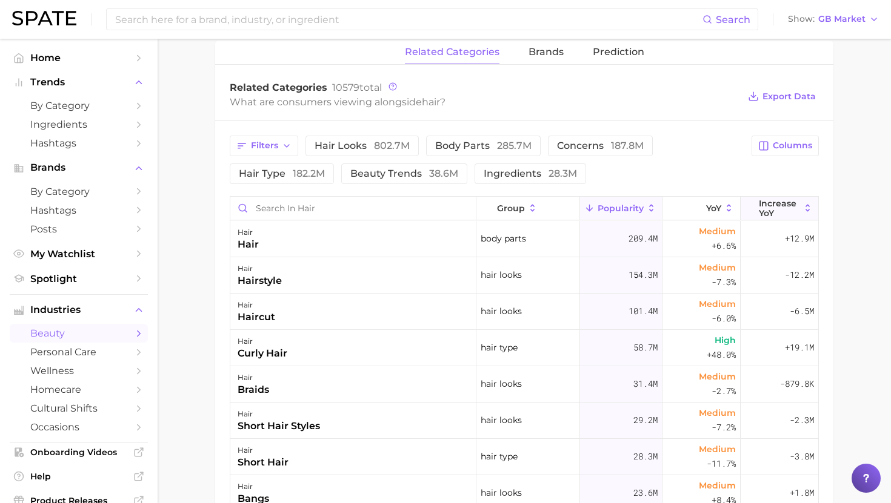
click at [779, 209] on span "Increase YoY" at bounding box center [778, 208] width 41 height 19
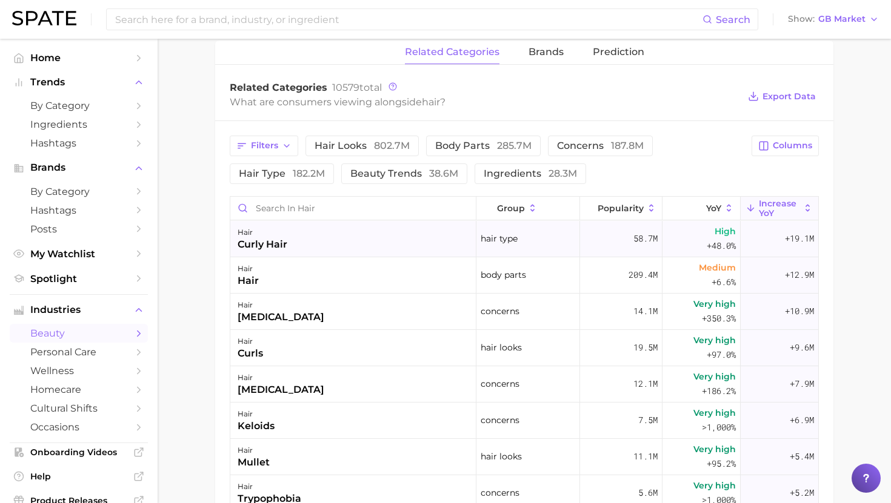
click at [769, 244] on div "+19.1m" at bounding box center [779, 239] width 78 height 36
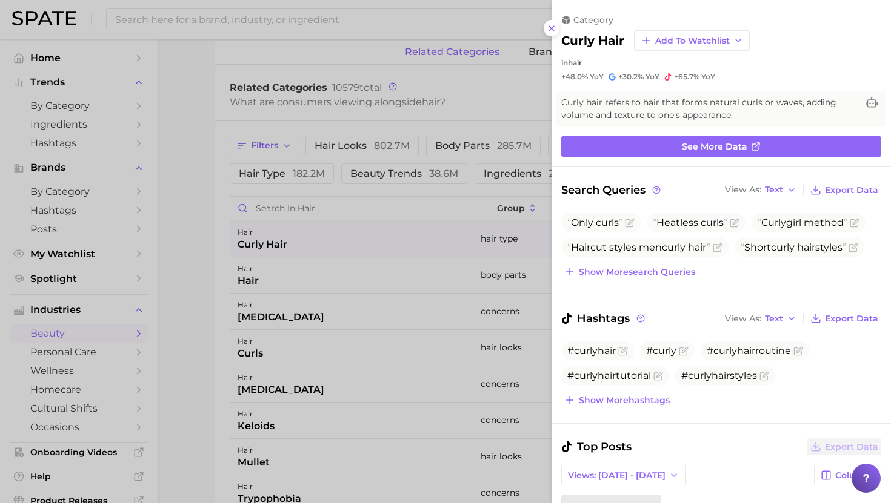
click at [494, 263] on div at bounding box center [445, 251] width 891 height 503
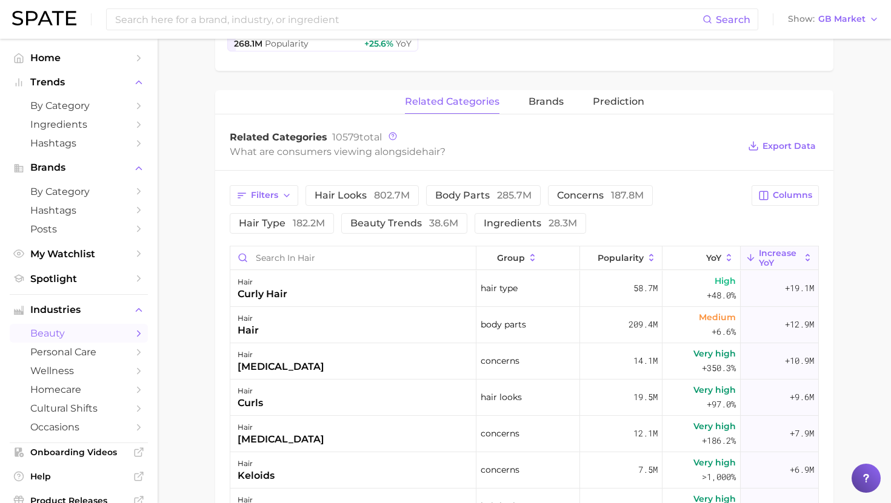
scroll to position [404, 0]
